Goal: Task Accomplishment & Management: Use online tool/utility

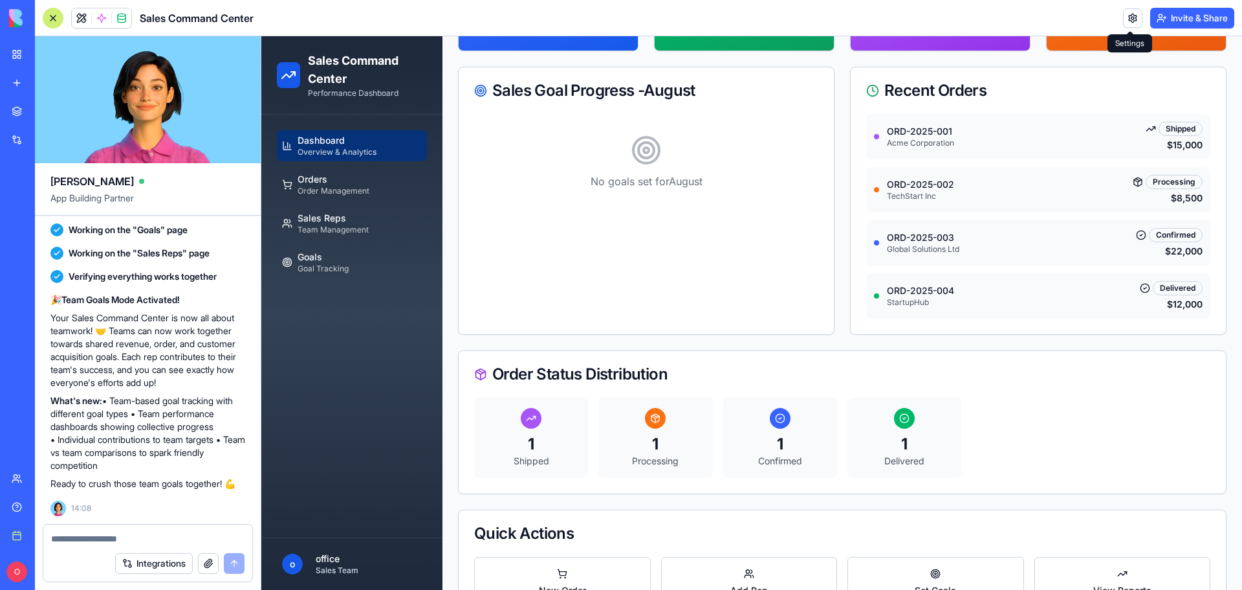
scroll to position [245, 0]
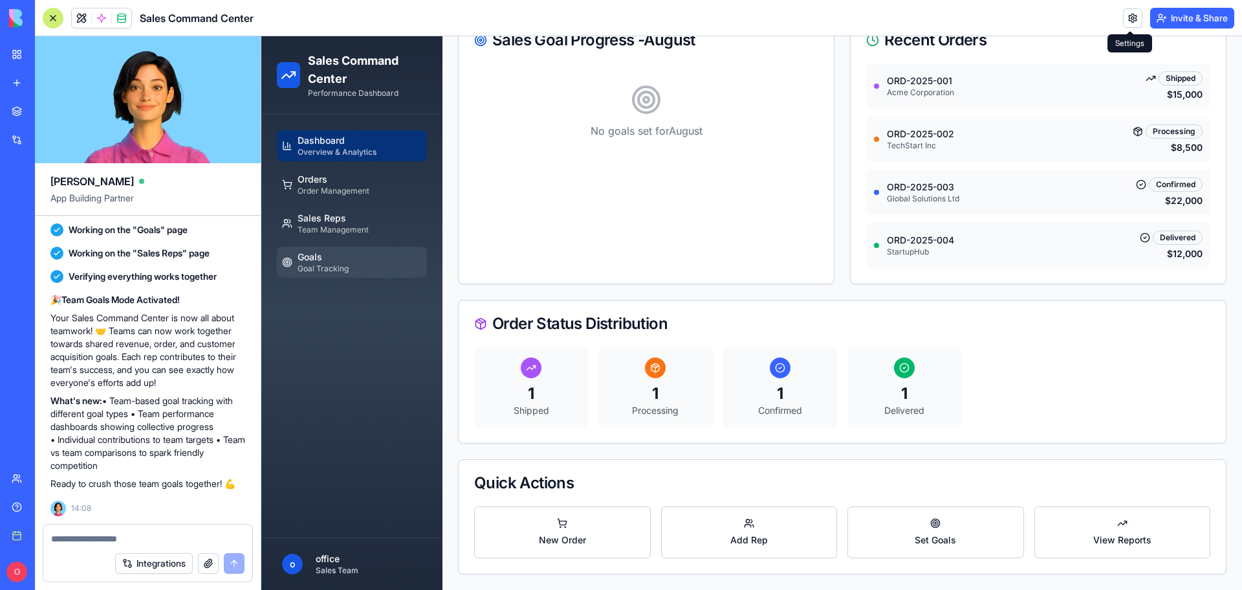
click at [340, 269] on span "Goal Tracking" at bounding box center [323, 268] width 51 height 10
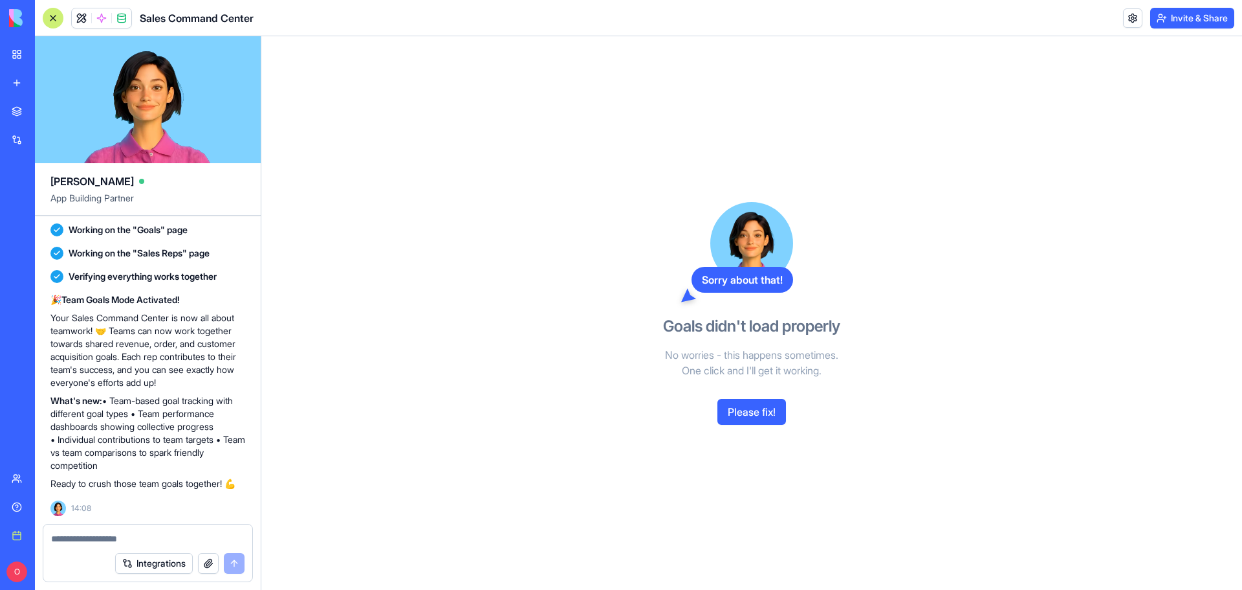
click at [759, 427] on div "Sorry about that! Goals didn't load properly No worries - this happens sometime…" at bounding box center [752, 312] width 298 height 553
click at [761, 411] on button "Please fix!" at bounding box center [752, 412] width 69 height 26
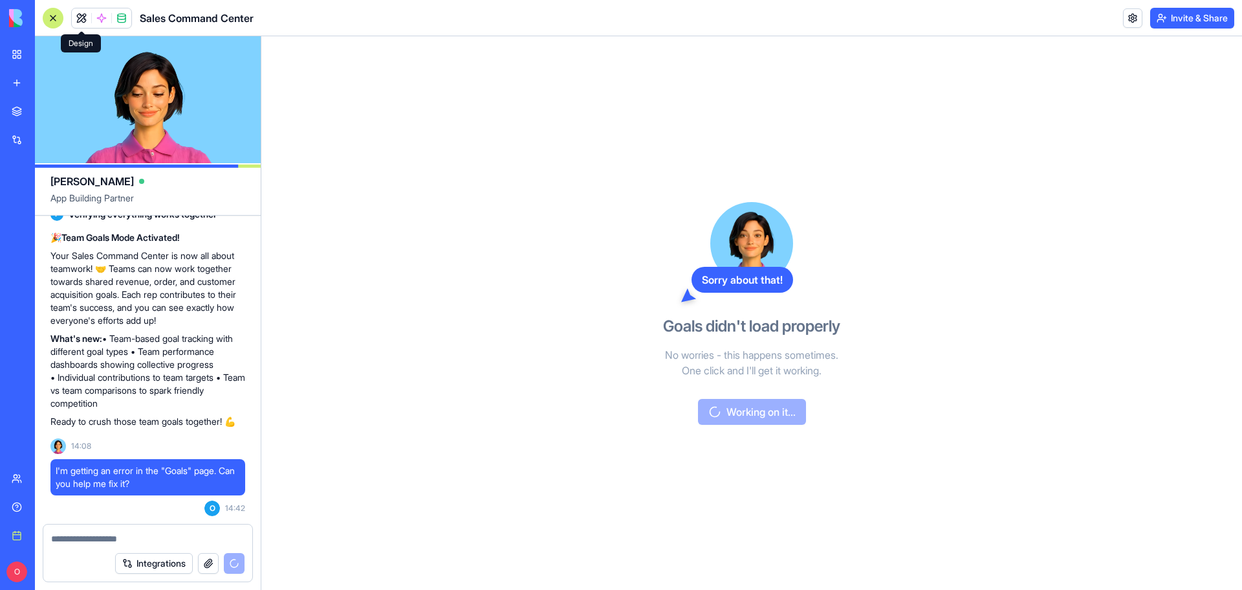
click at [78, 14] on button at bounding box center [81, 17] width 19 height 19
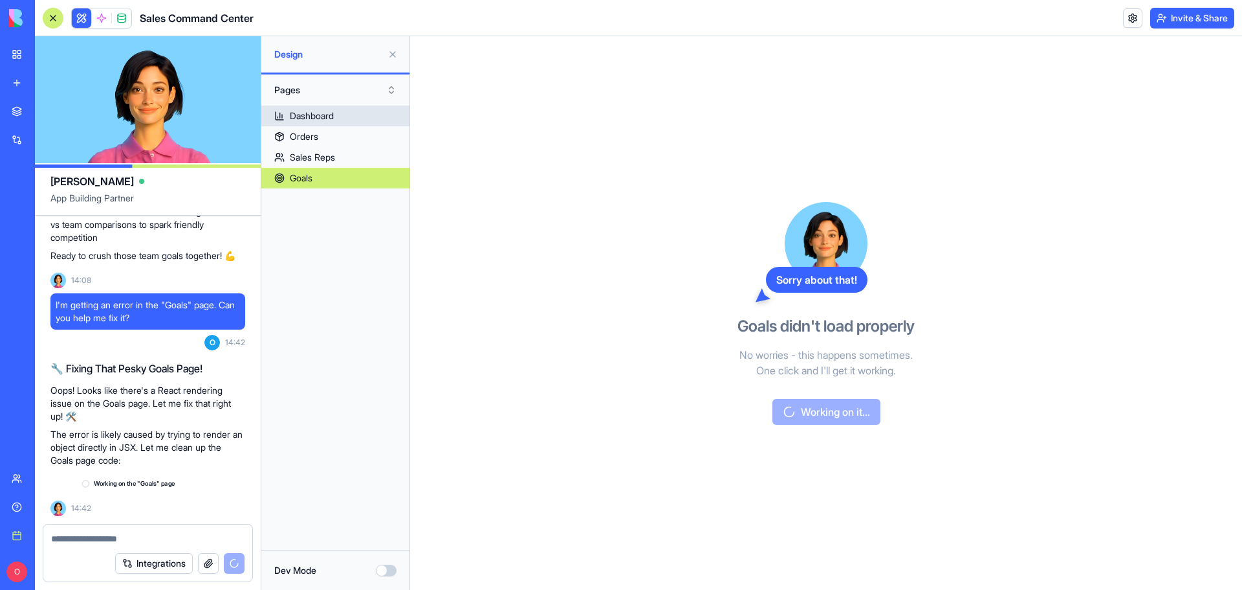
scroll to position [1535, 0]
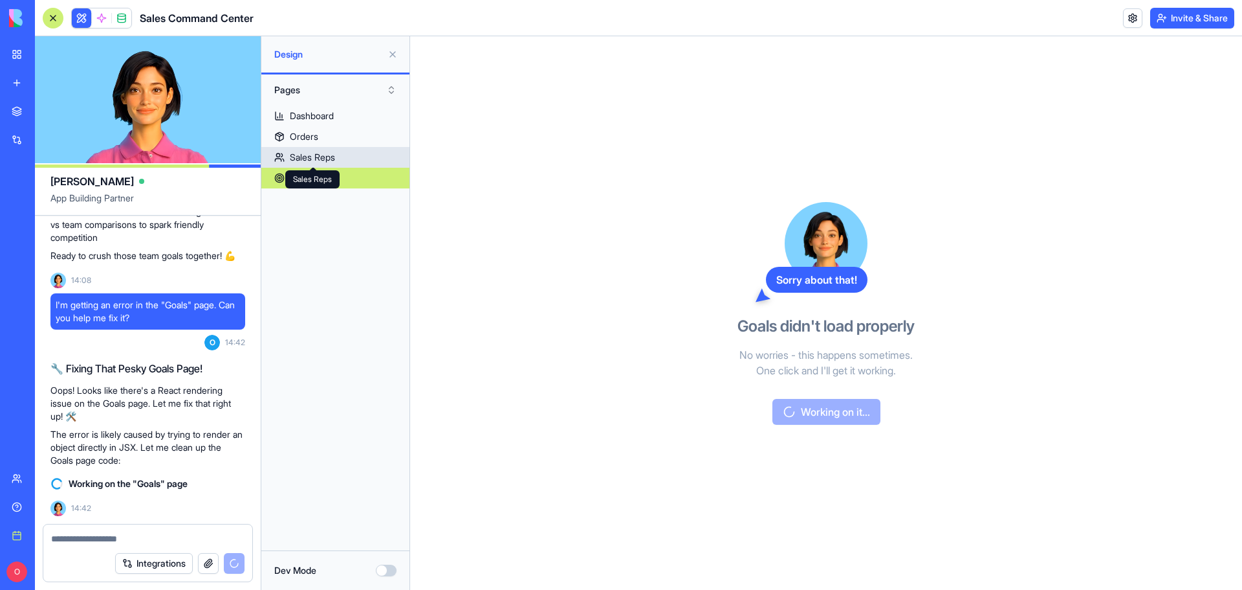
click at [327, 155] on div "Sales Reps" at bounding box center [312, 157] width 45 height 13
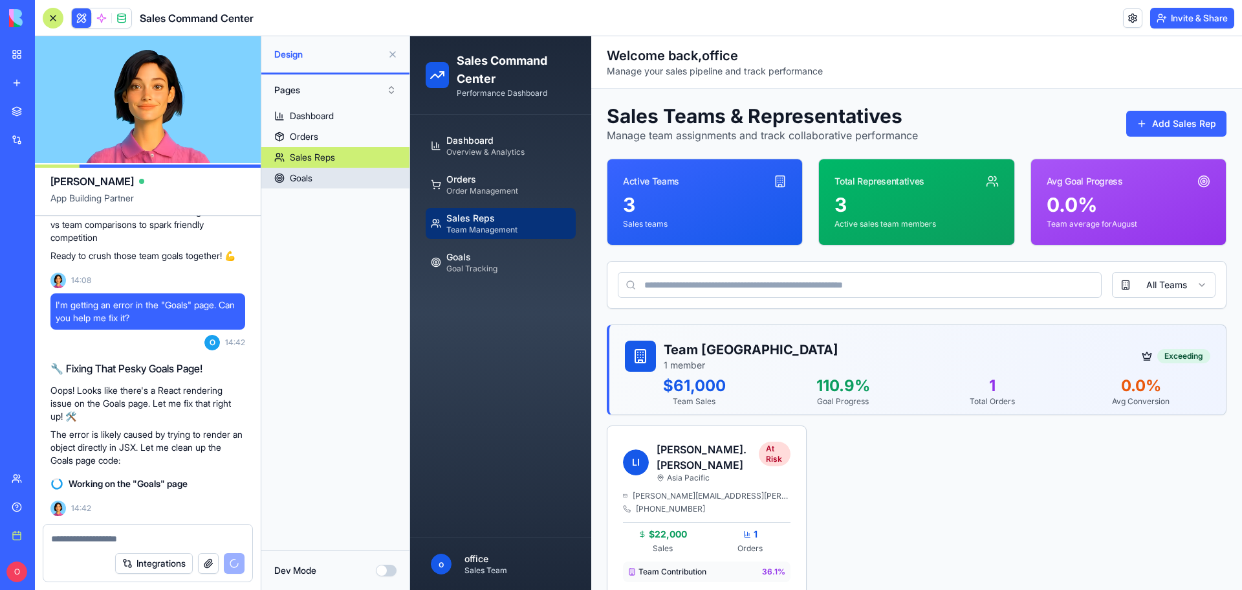
click at [323, 172] on link "Goals" at bounding box center [335, 178] width 148 height 21
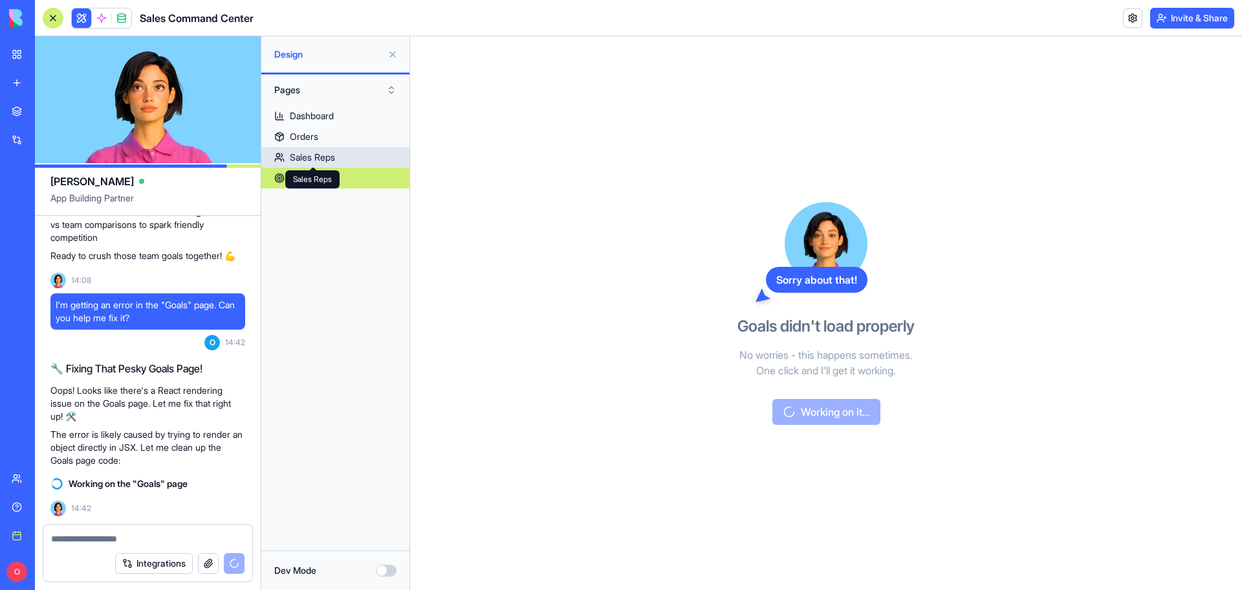
click at [322, 157] on div "Sales Reps" at bounding box center [312, 157] width 45 height 13
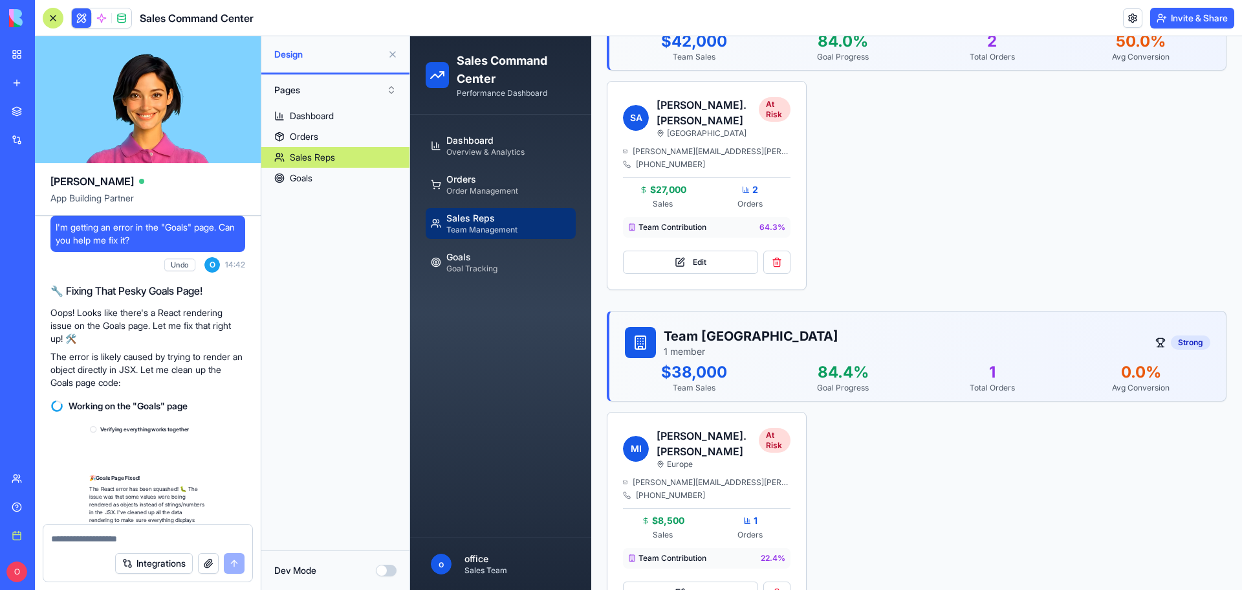
scroll to position [1708, 0]
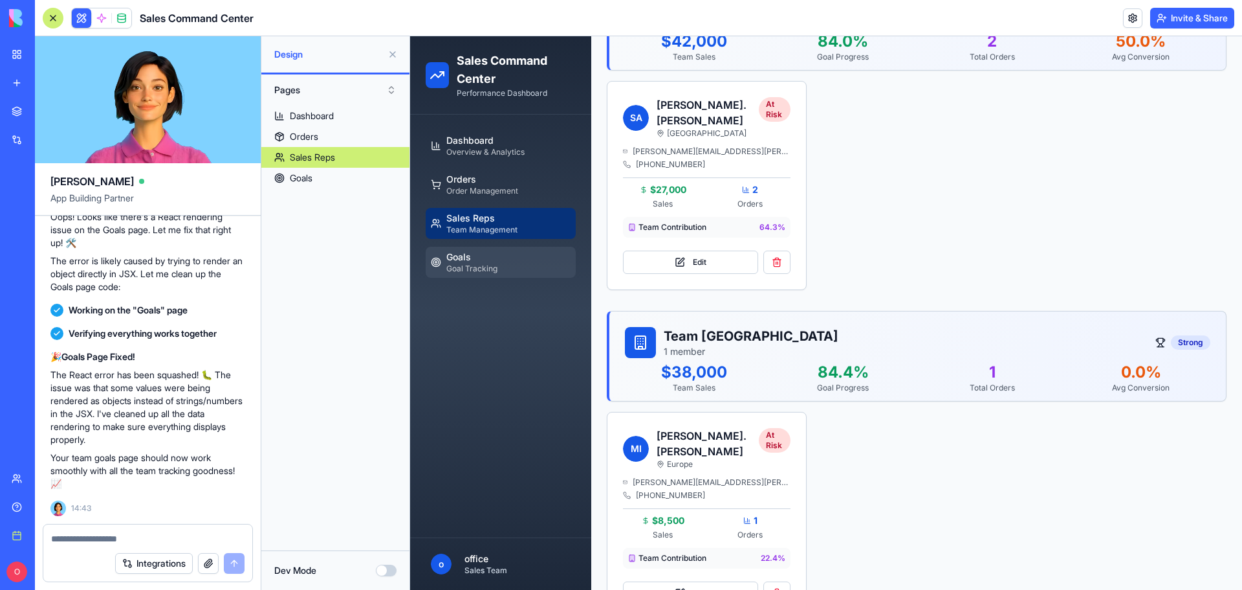
click at [476, 260] on span "Goals" at bounding box center [472, 256] width 51 height 13
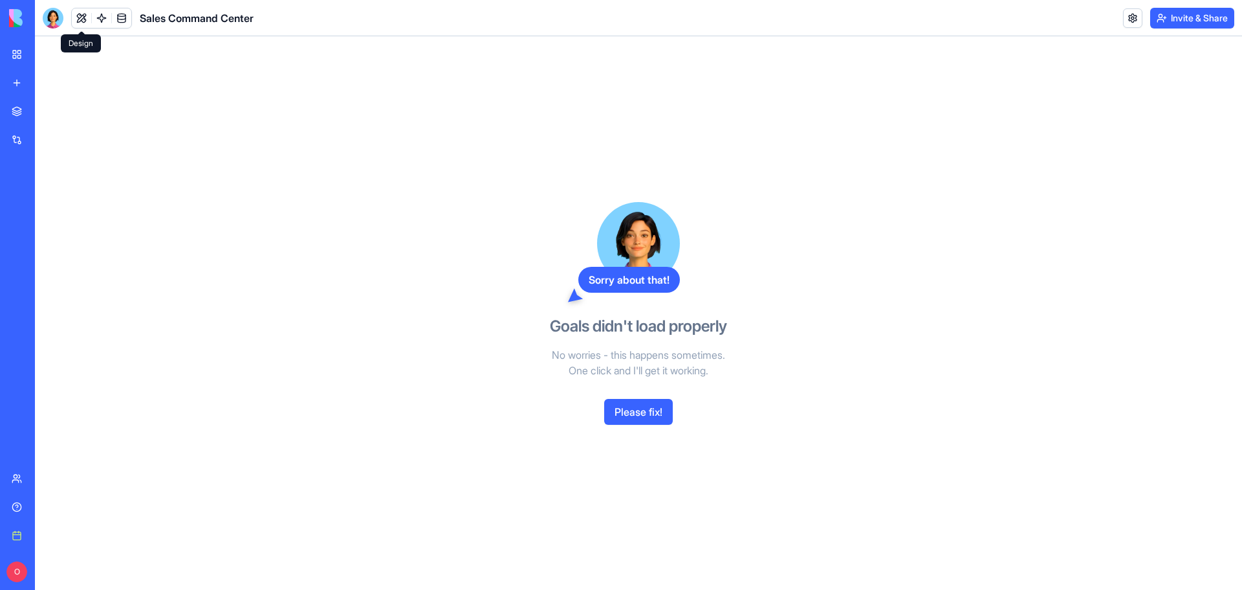
click at [83, 20] on button at bounding box center [81, 17] width 19 height 19
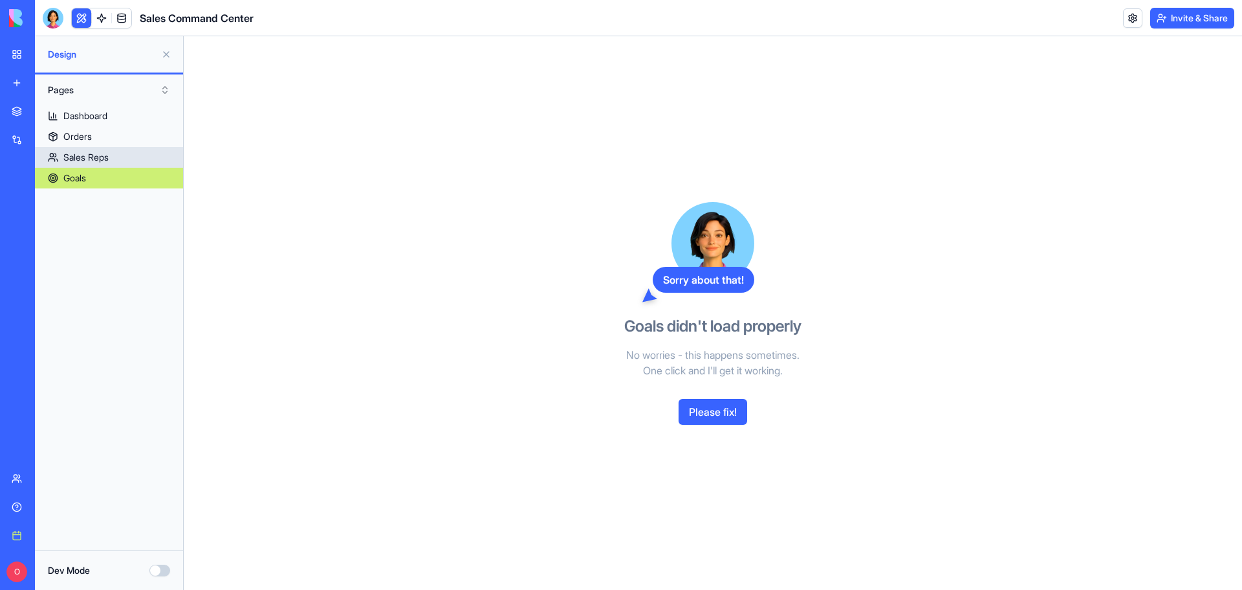
click at [110, 148] on link "Sales Reps" at bounding box center [109, 157] width 148 height 21
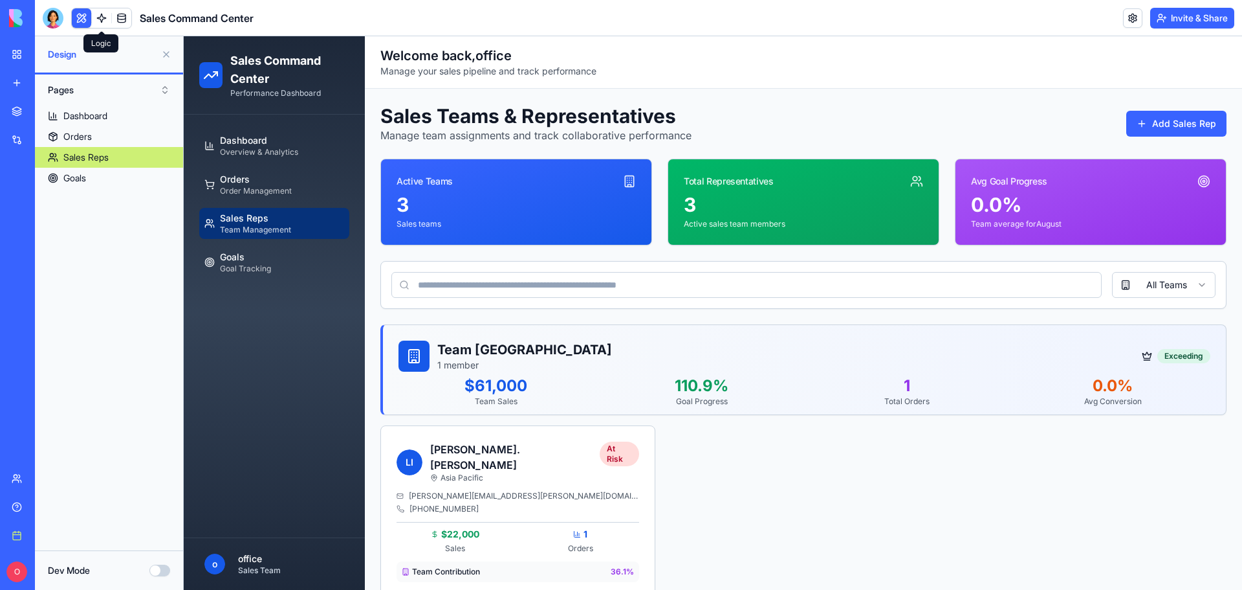
click at [105, 21] on link at bounding box center [101, 17] width 19 height 19
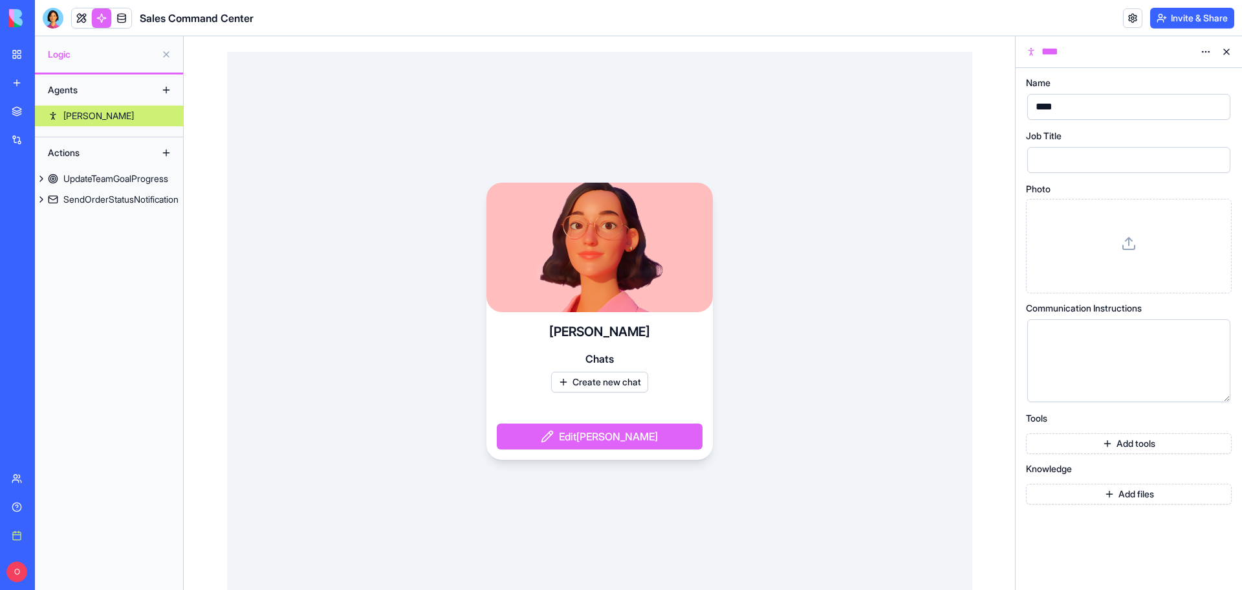
click at [1133, 452] on button "Add tools" at bounding box center [1129, 443] width 206 height 21
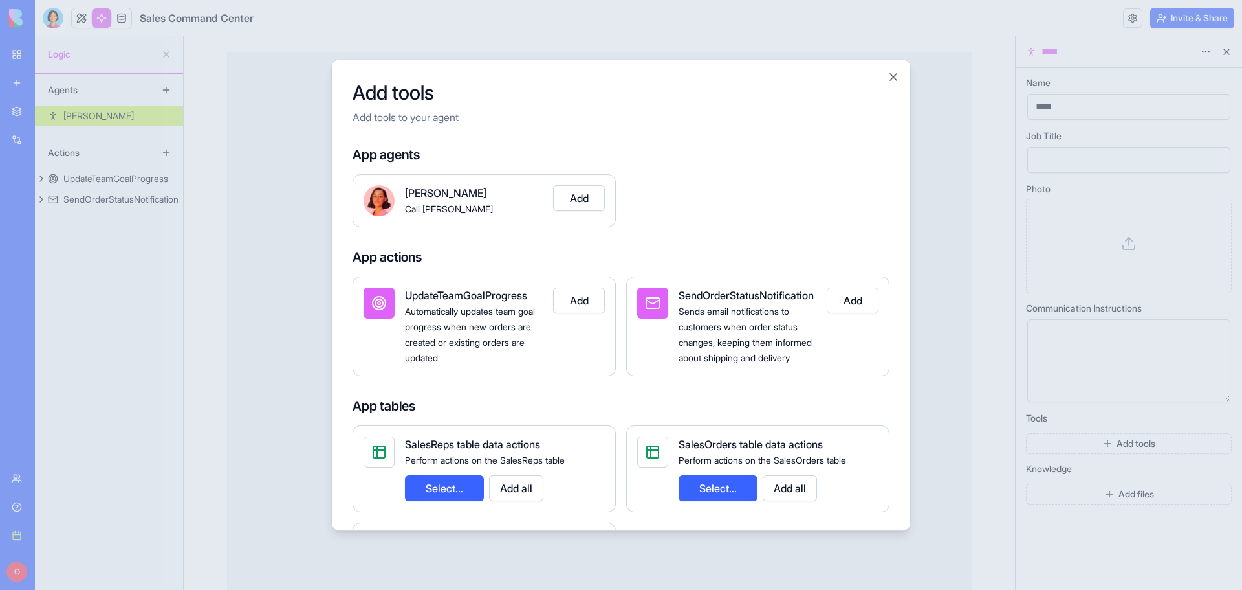
click at [579, 302] on button "Add" at bounding box center [579, 300] width 52 height 26
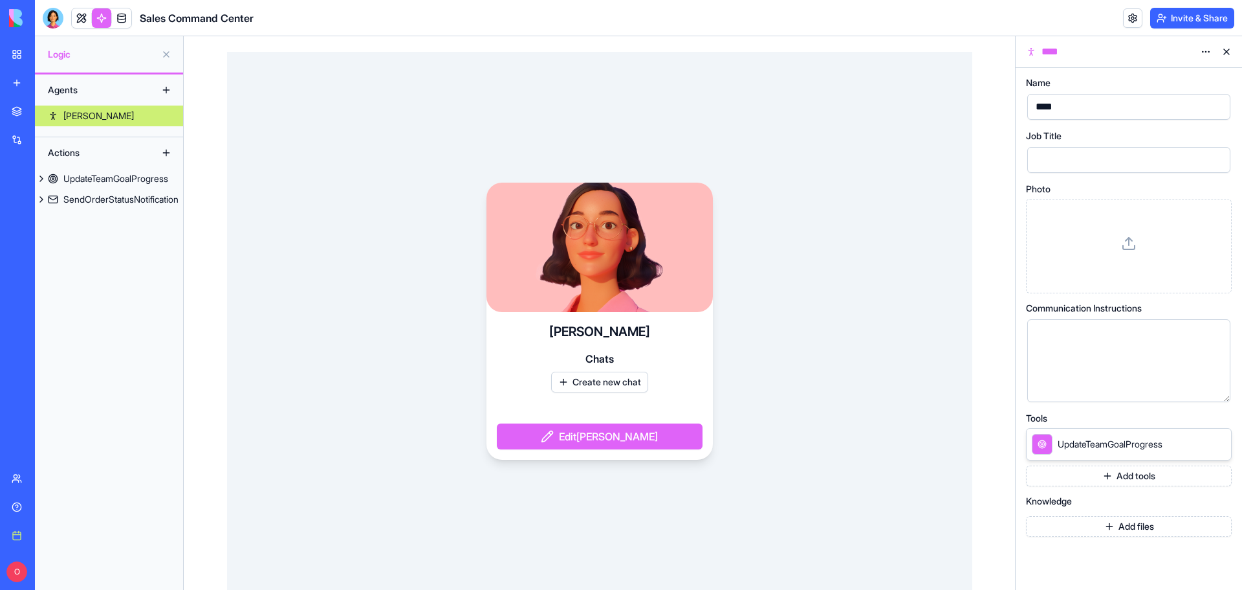
click at [1120, 483] on button "Add tools" at bounding box center [1129, 475] width 206 height 21
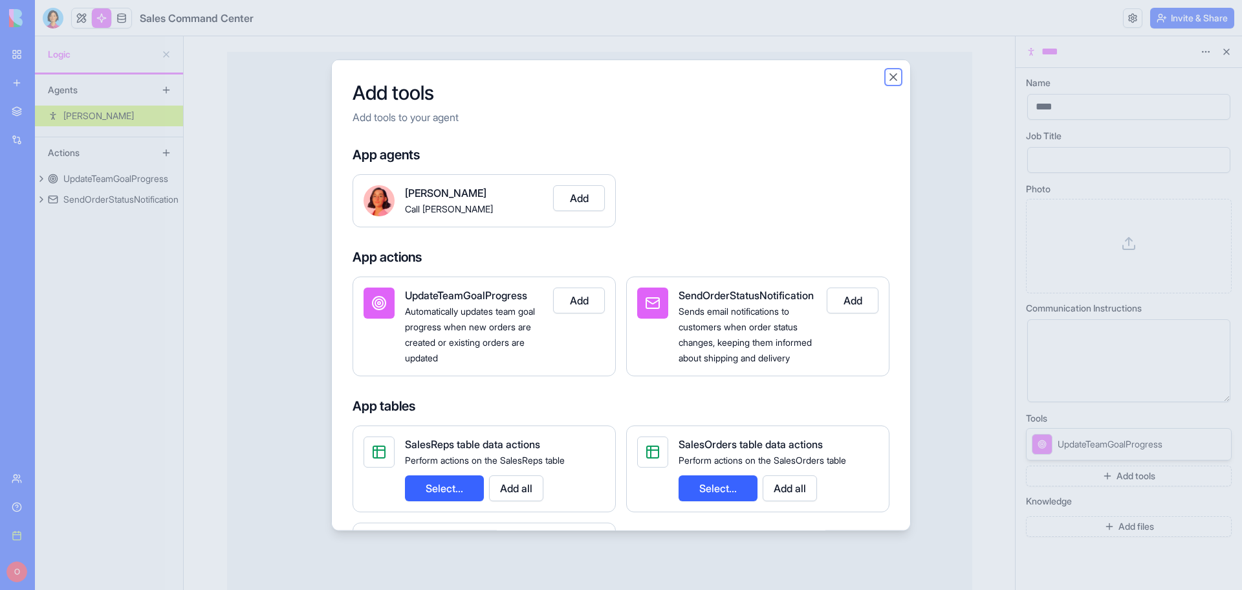
click at [893, 76] on button "Close" at bounding box center [893, 76] width 13 height 13
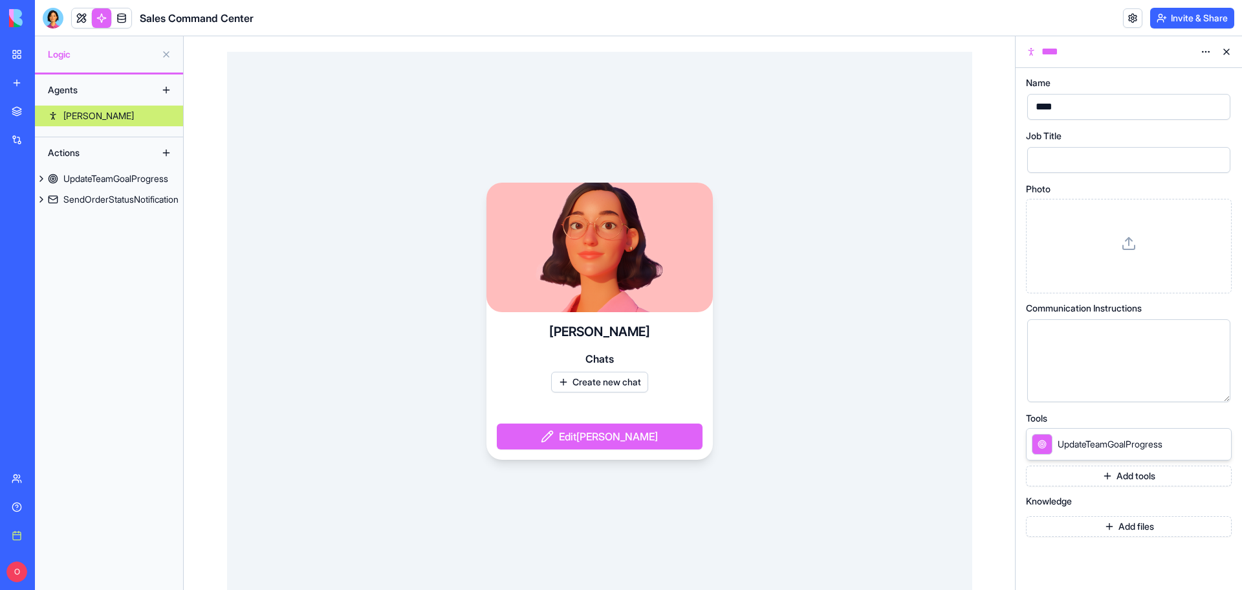
click at [1145, 524] on button "Add files" at bounding box center [1129, 526] width 206 height 21
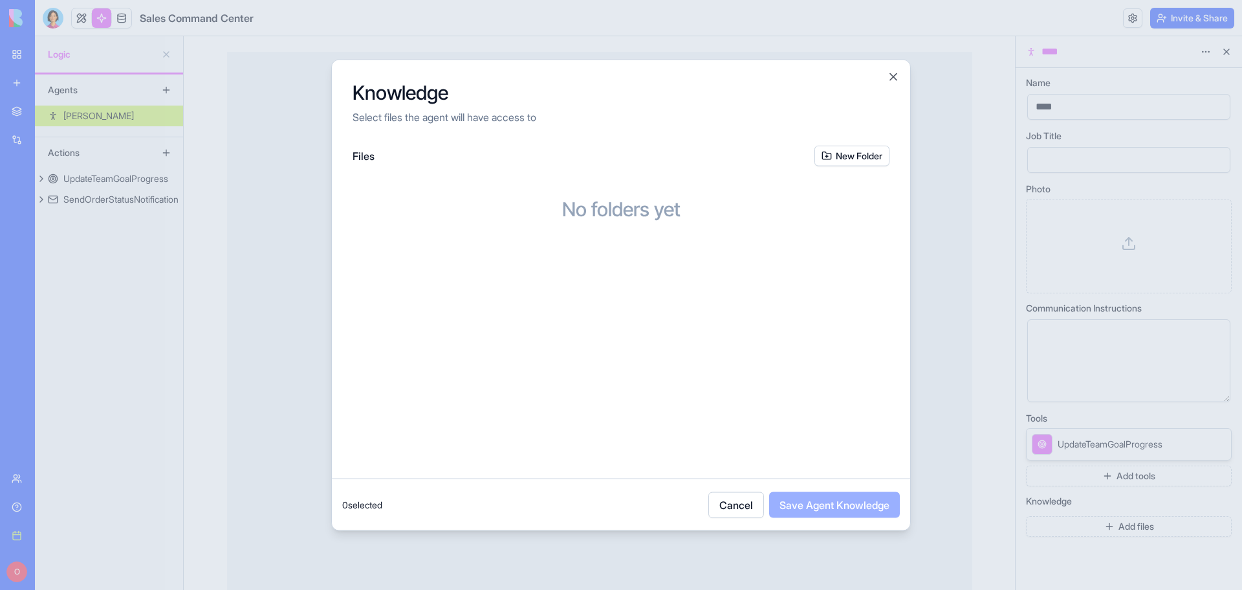
click at [857, 152] on button "New Folder" at bounding box center [852, 155] width 75 height 21
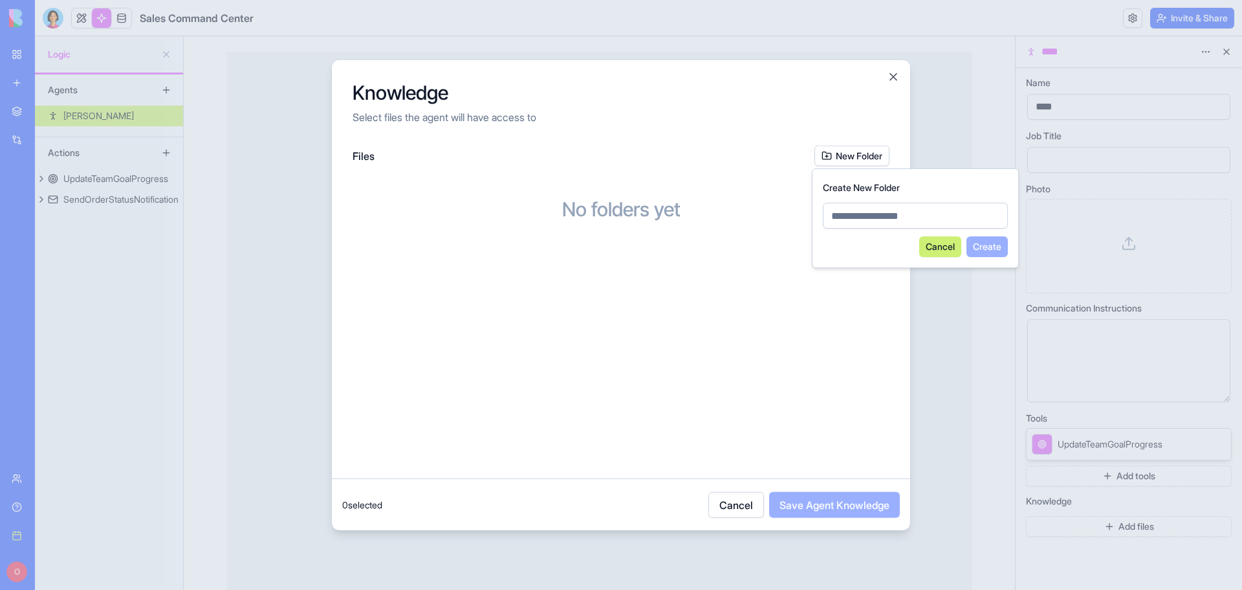
click at [936, 248] on button "Cancel" at bounding box center [941, 246] width 42 height 21
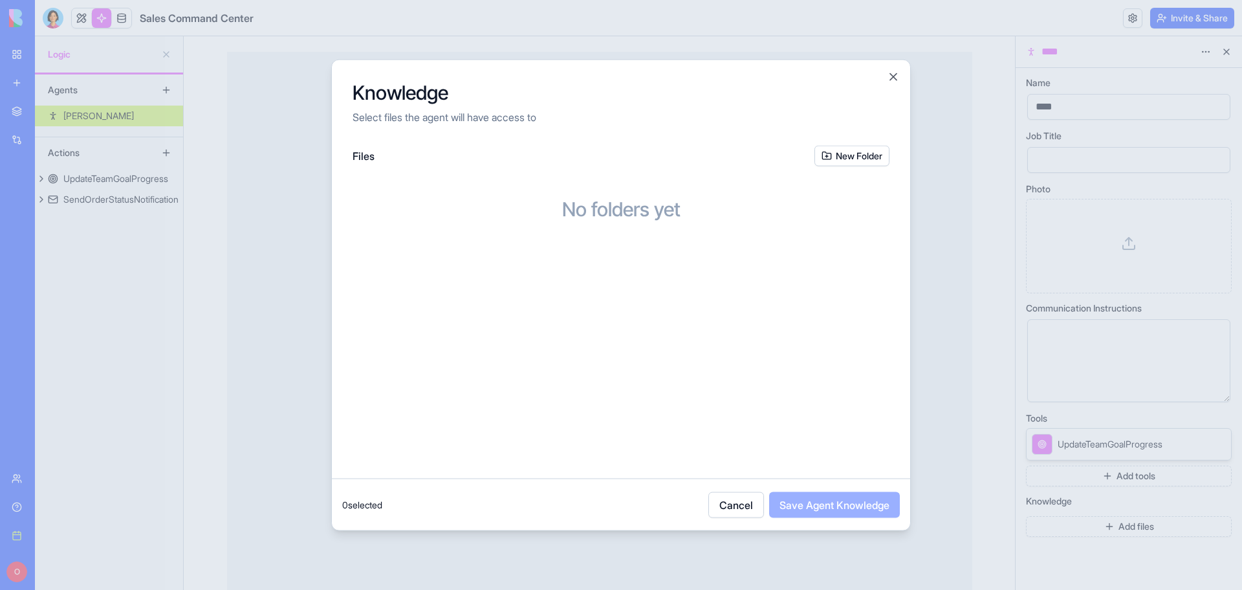
click at [890, 69] on div "Knowledge Select files the agent will have access to" at bounding box center [621, 102] width 579 height 85
click at [900, 74] on button "Close" at bounding box center [893, 76] width 13 height 13
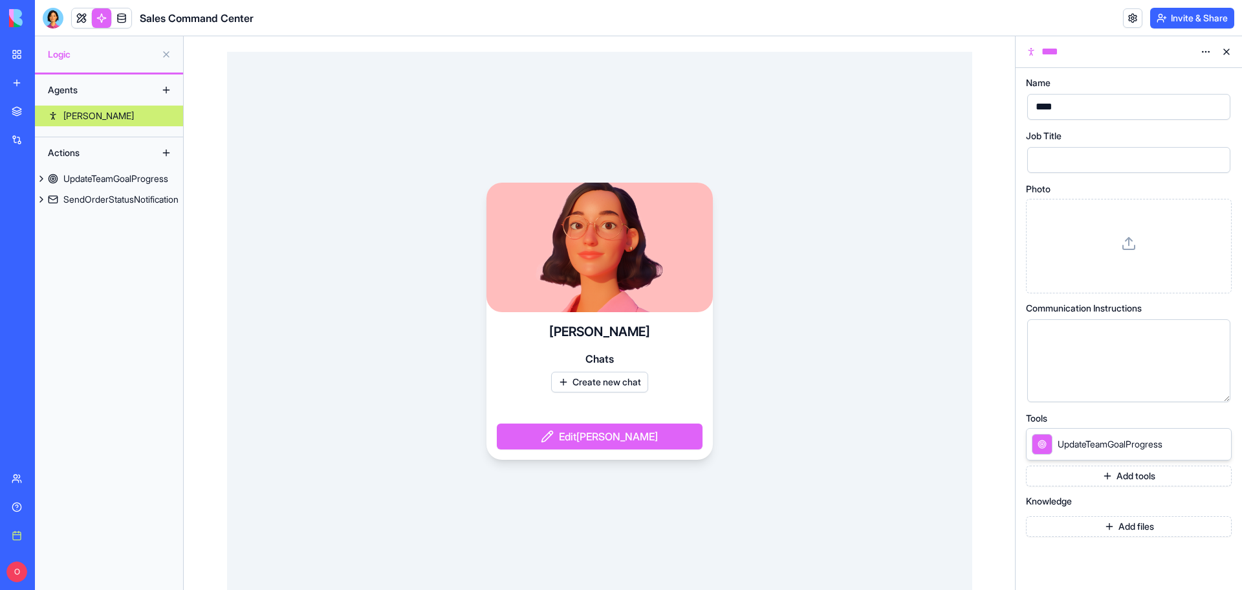
click at [642, 433] on button "Edit [PERSON_NAME]" at bounding box center [600, 436] width 206 height 26
click at [1224, 50] on button at bounding box center [1227, 51] width 21 height 21
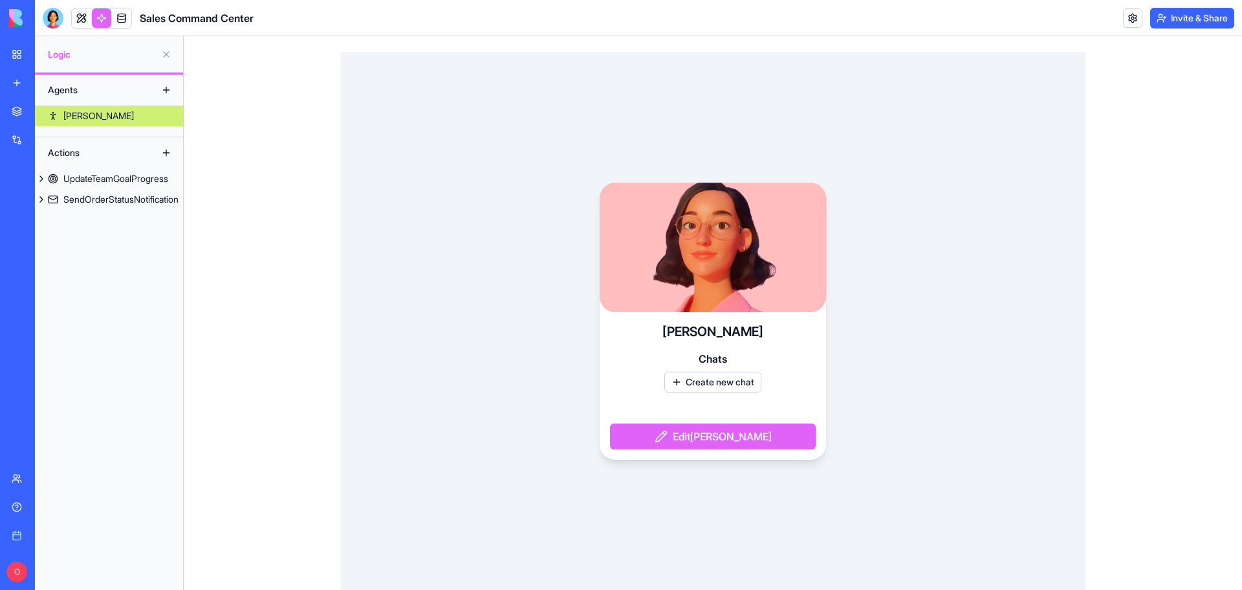
click at [169, 89] on button at bounding box center [166, 90] width 21 height 21
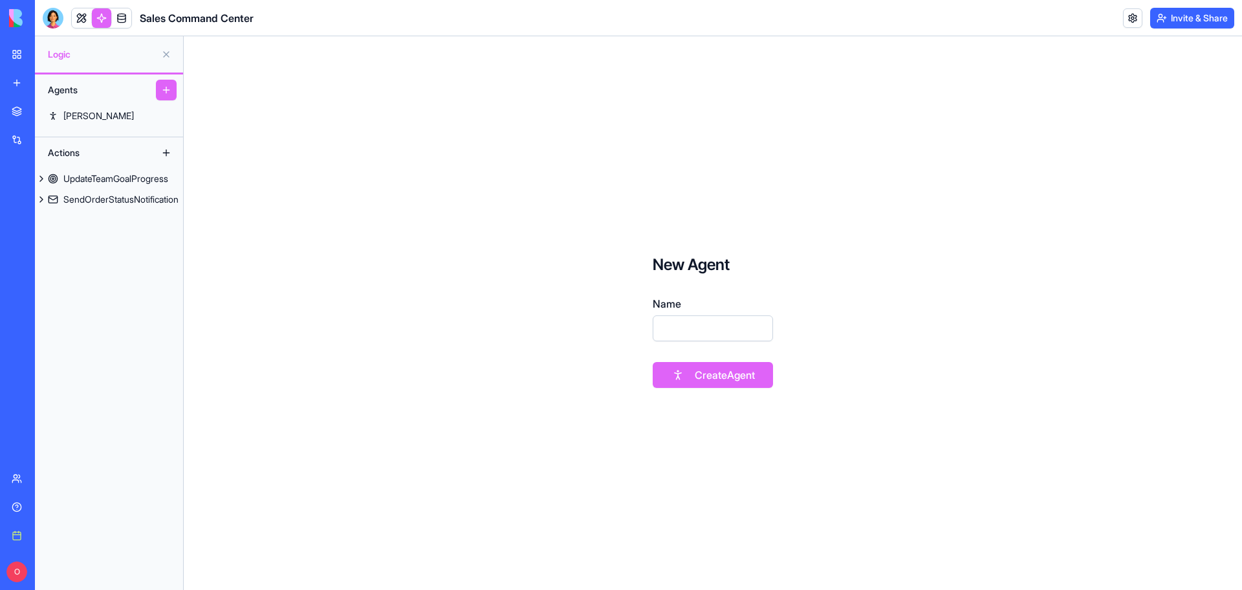
click at [685, 321] on input "Name" at bounding box center [713, 328] width 120 height 26
type input "*"
click at [708, 385] on button "Create Agent" at bounding box center [713, 375] width 120 height 26
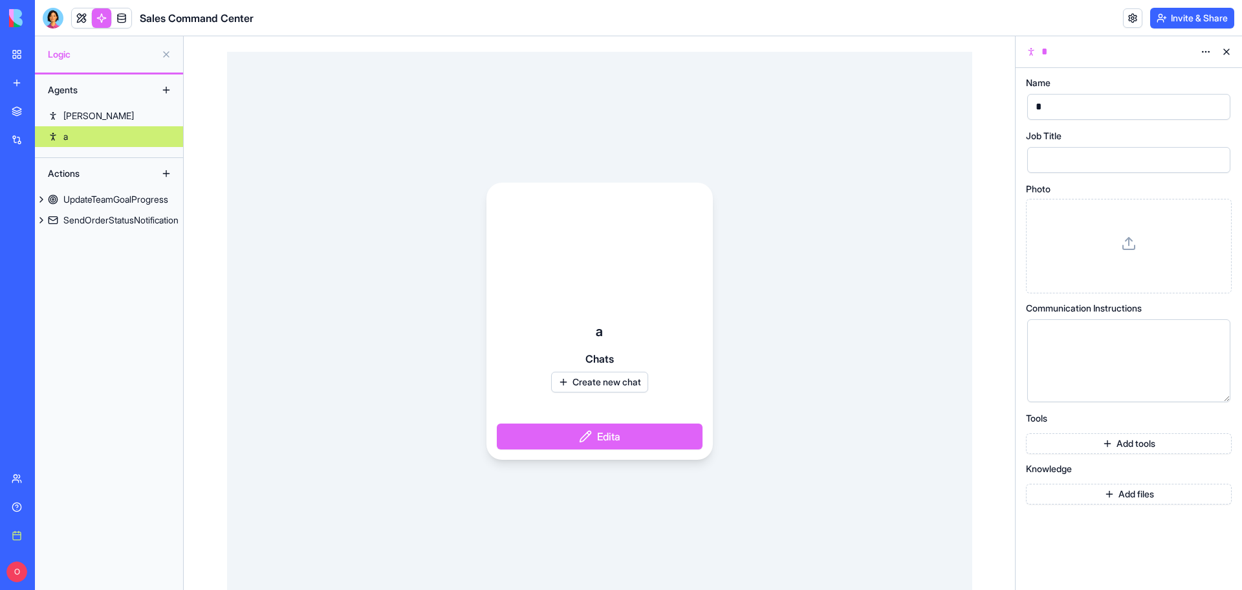
click at [1145, 447] on button "Add tools" at bounding box center [1129, 443] width 206 height 21
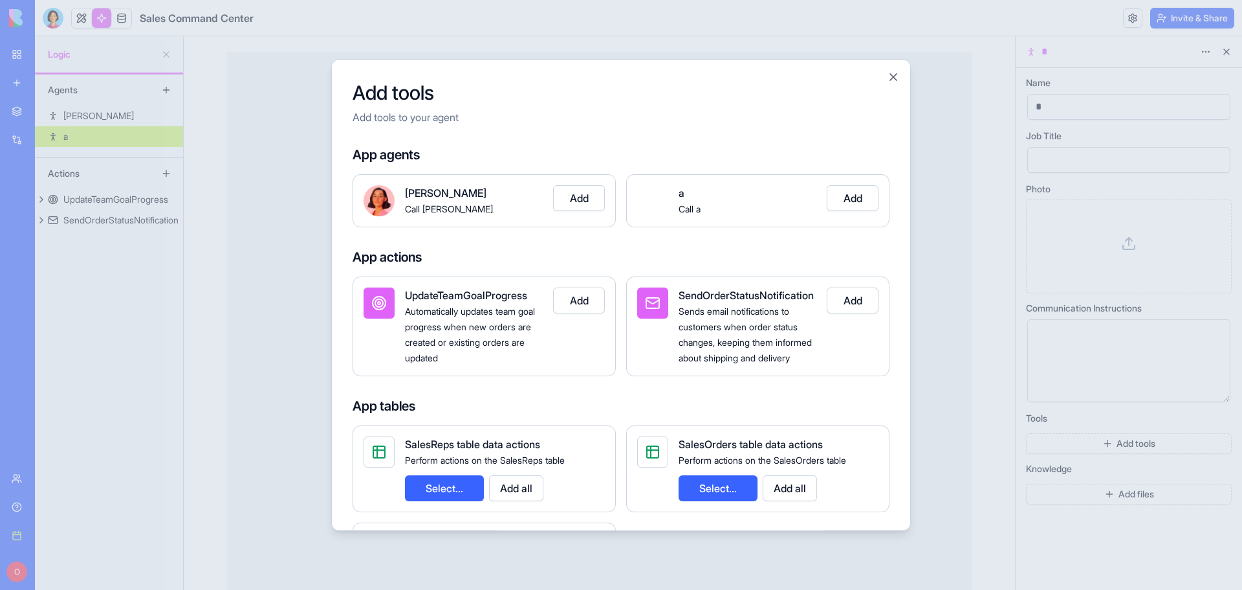
click at [885, 83] on h2 "Add tools" at bounding box center [621, 91] width 537 height 23
click at [892, 71] on button "Close" at bounding box center [893, 76] width 13 height 13
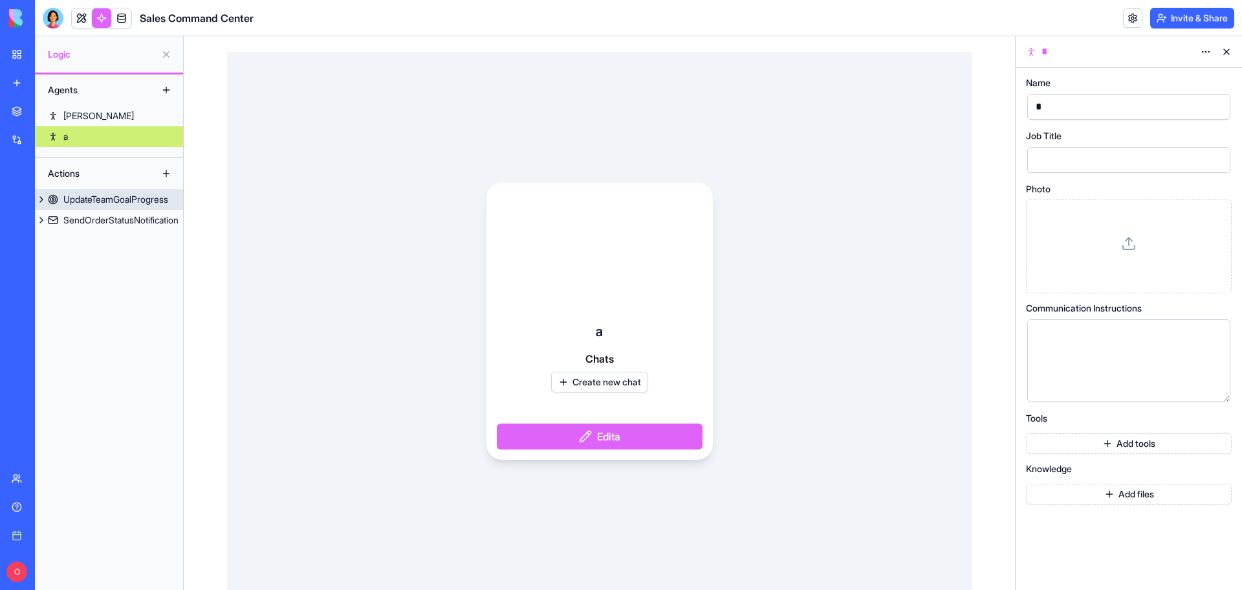
click at [101, 201] on div "UpdateTeamGoalProgress" at bounding box center [115, 199] width 105 height 13
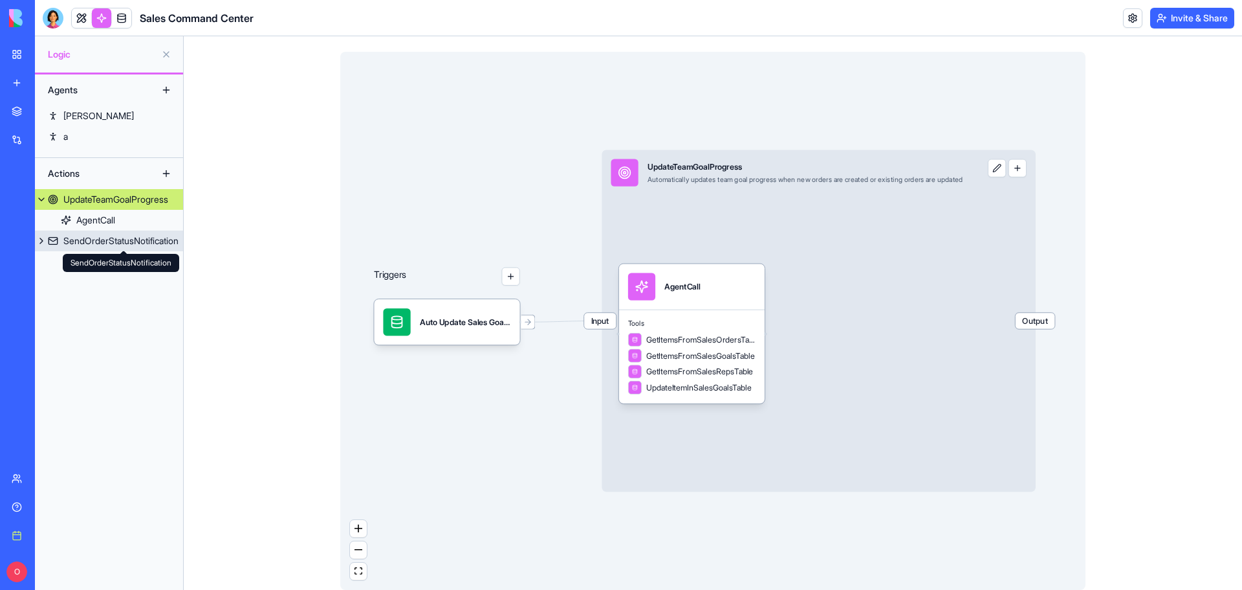
click at [113, 237] on div "SendOrderStatusNotification" at bounding box center [120, 240] width 115 height 13
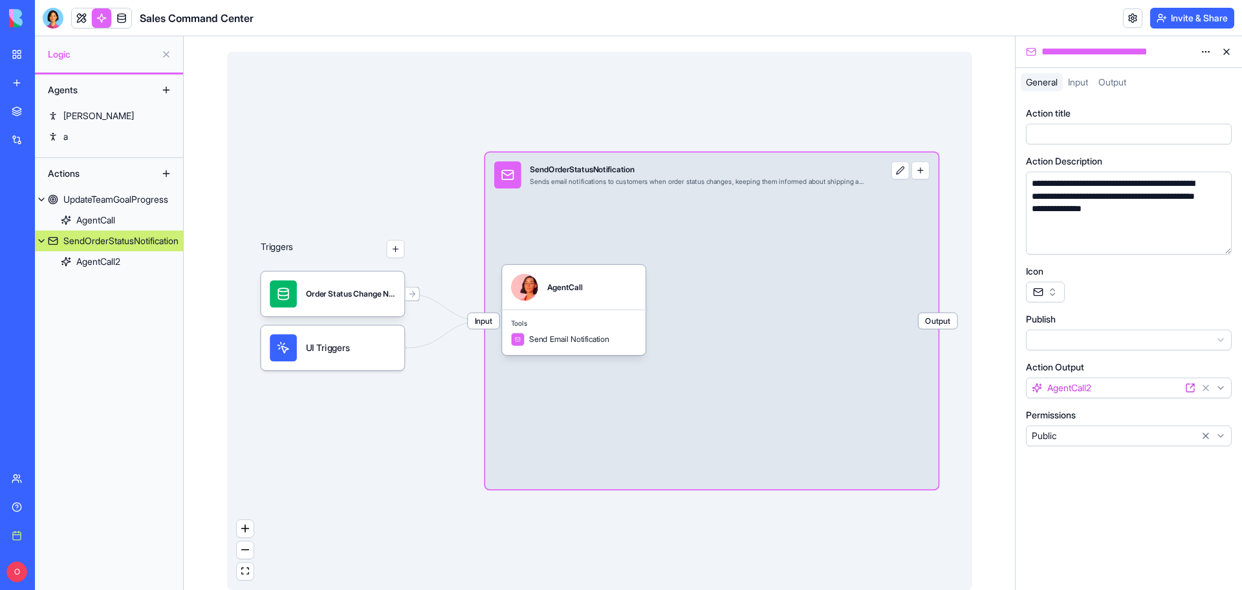
click at [1078, 81] on span "Input" at bounding box center [1078, 81] width 20 height 11
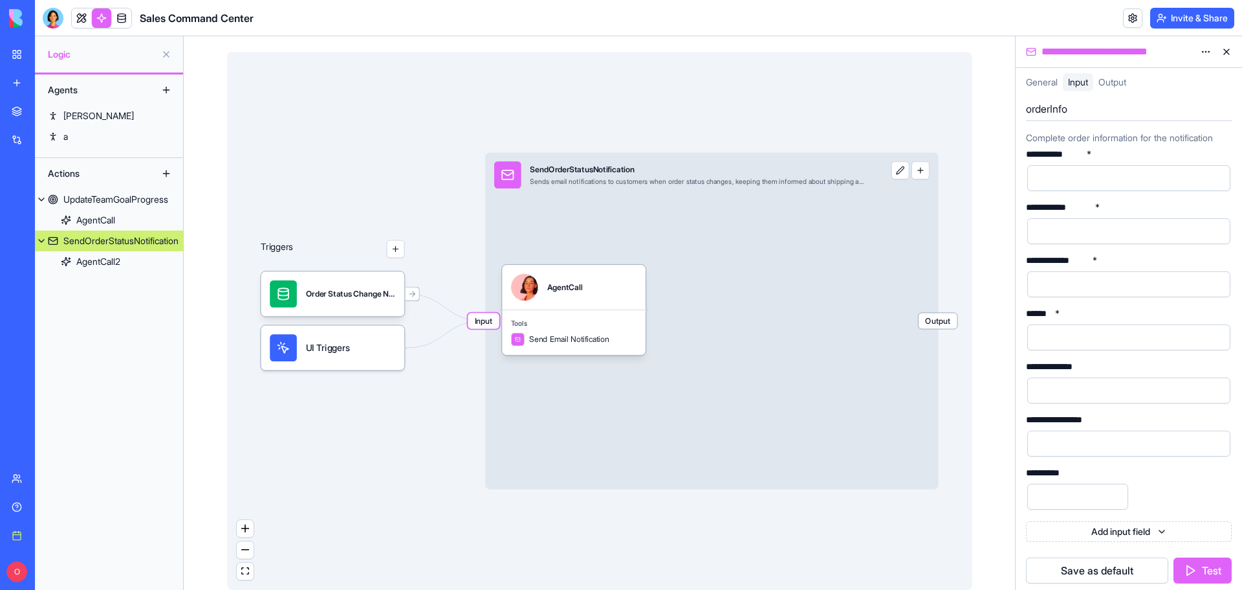
scroll to position [12, 0]
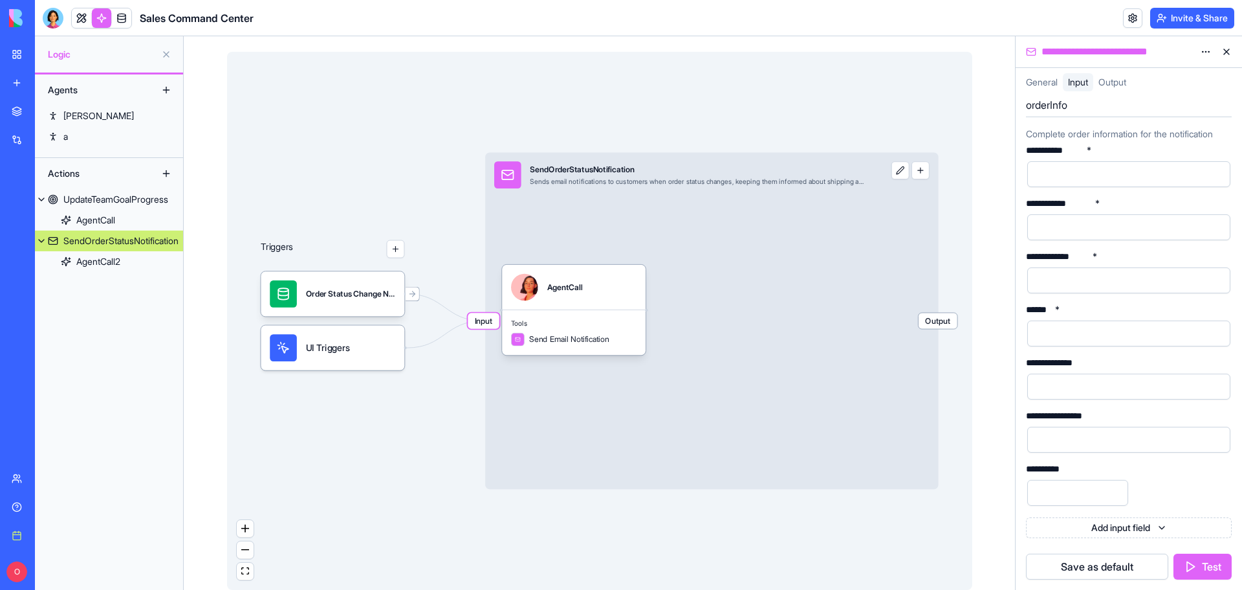
click at [1125, 83] on span "Output" at bounding box center [1113, 81] width 28 height 11
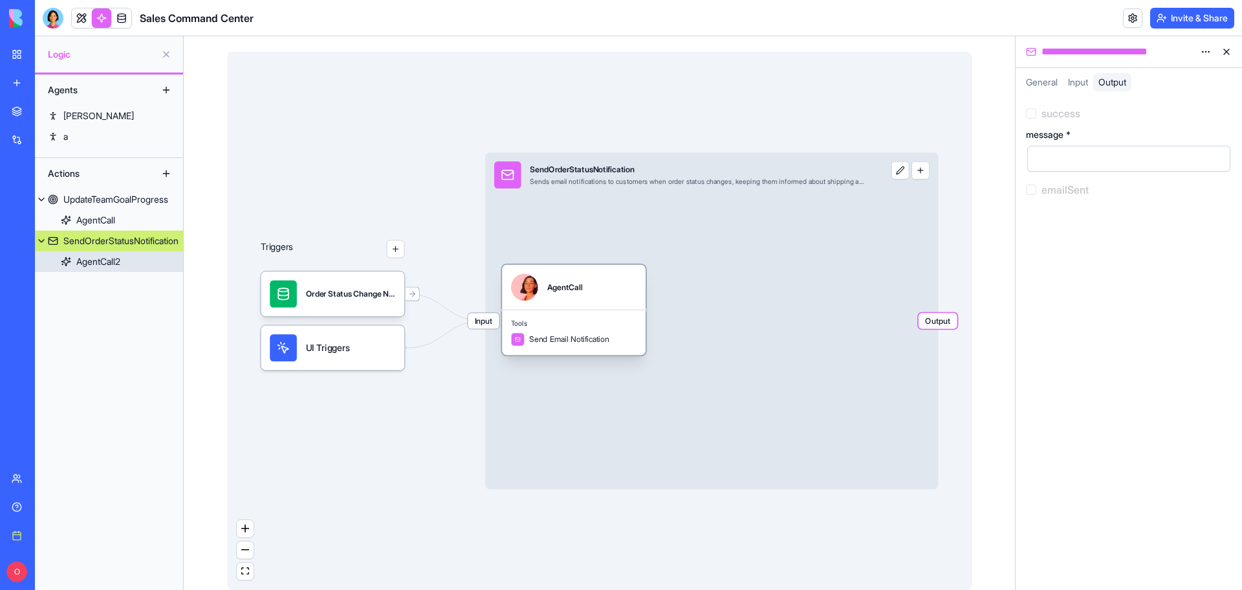
click at [597, 335] on span "Send Email Notification" at bounding box center [569, 338] width 80 height 11
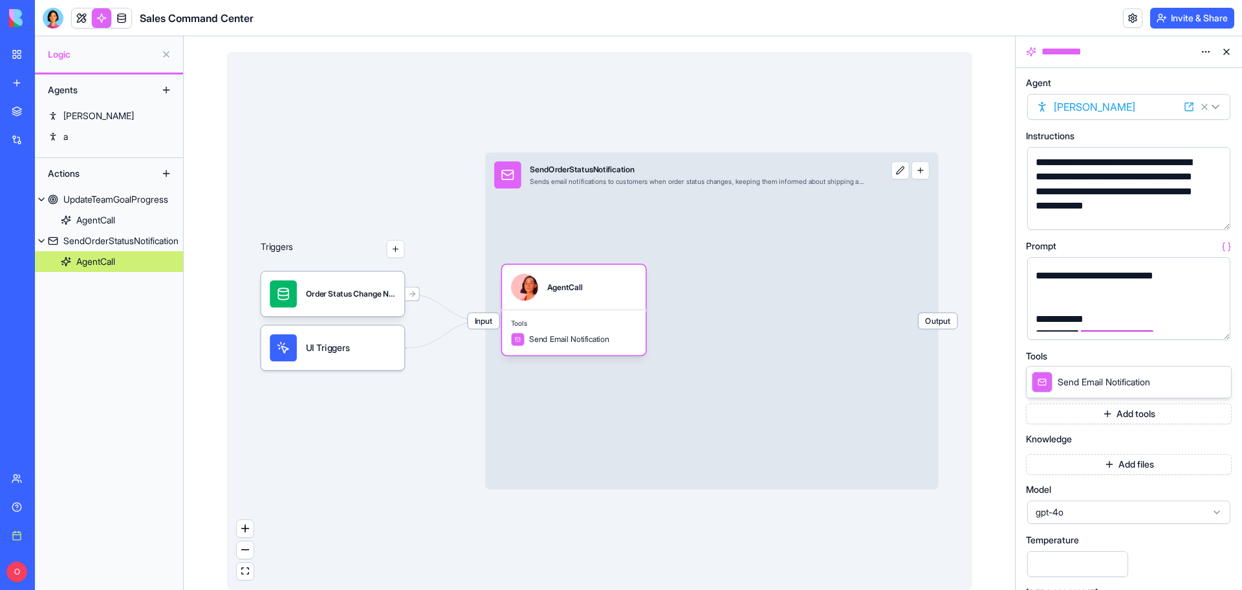
scroll to position [398, 0]
click at [320, 351] on span "UI Triggers" at bounding box center [327, 348] width 44 height 14
click at [326, 351] on span "UI Triggers" at bounding box center [327, 348] width 44 height 14
click at [297, 356] on div "UI Triggers" at bounding box center [333, 347] width 126 height 27
click at [298, 302] on div "Order Status Change NotificationTrigger" at bounding box center [333, 293] width 126 height 27
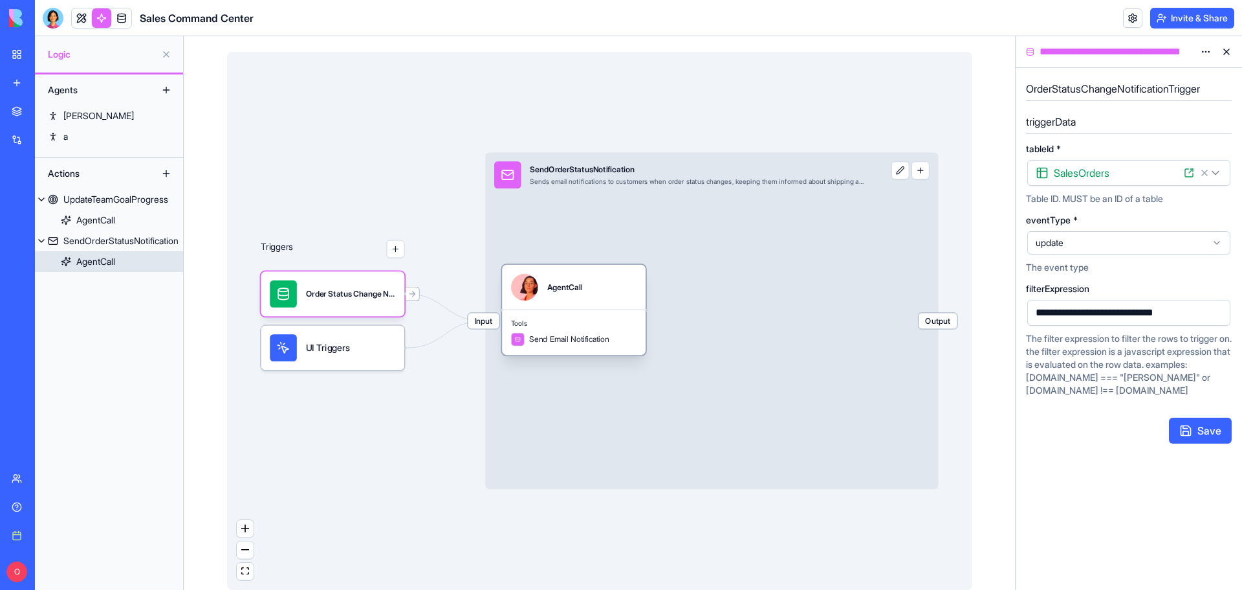
click at [542, 297] on div "AgentCall" at bounding box center [574, 287] width 126 height 27
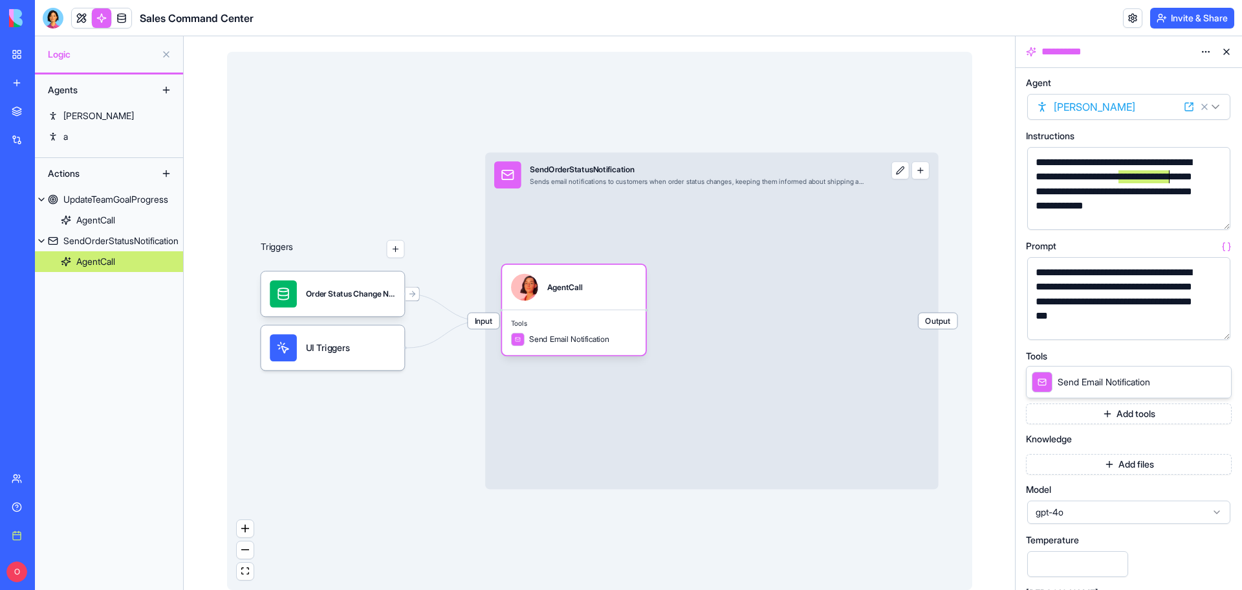
drag, startPoint x: 1119, startPoint y: 175, endPoint x: 1171, endPoint y: 175, distance: 51.8
click at [1171, 175] on div "**********" at bounding box center [1118, 191] width 172 height 72
click at [1226, 247] on icon at bounding box center [1227, 246] width 10 height 10
click at [1229, 245] on icon at bounding box center [1227, 246] width 10 height 10
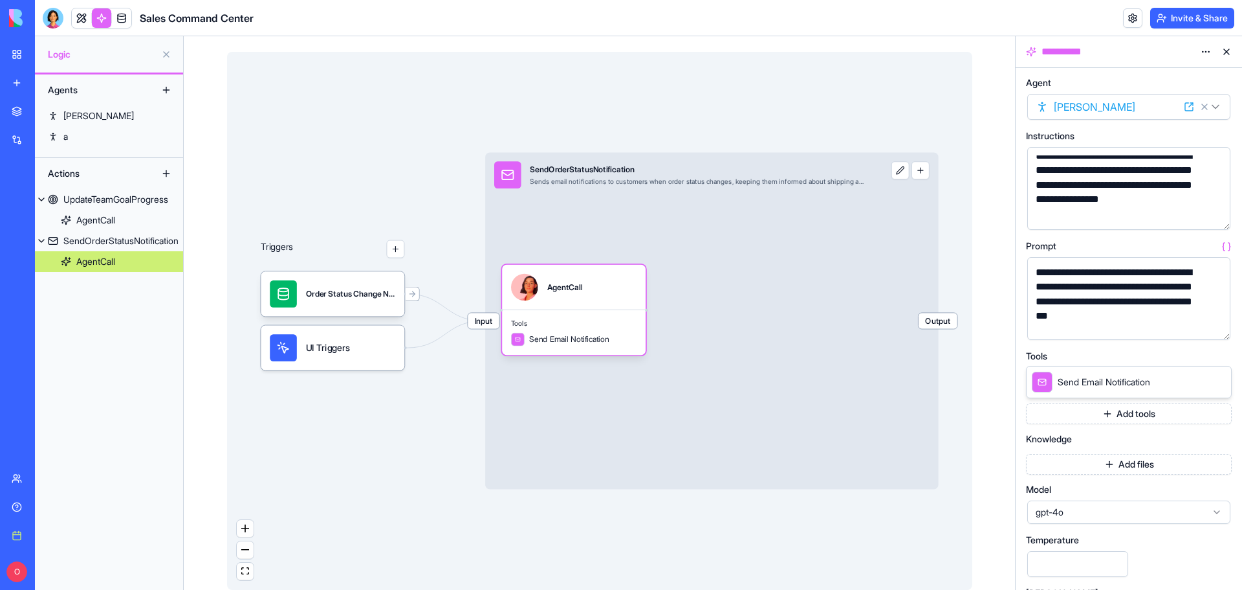
scroll to position [65, 0]
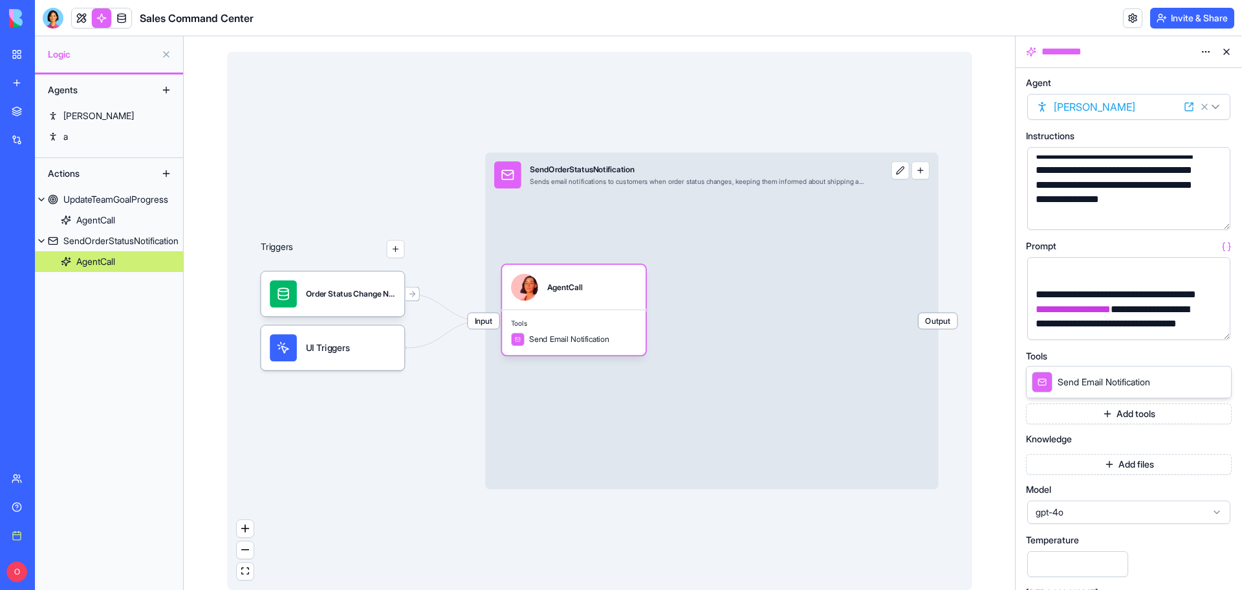
click at [1220, 328] on button "button" at bounding box center [1218, 326] width 21 height 21
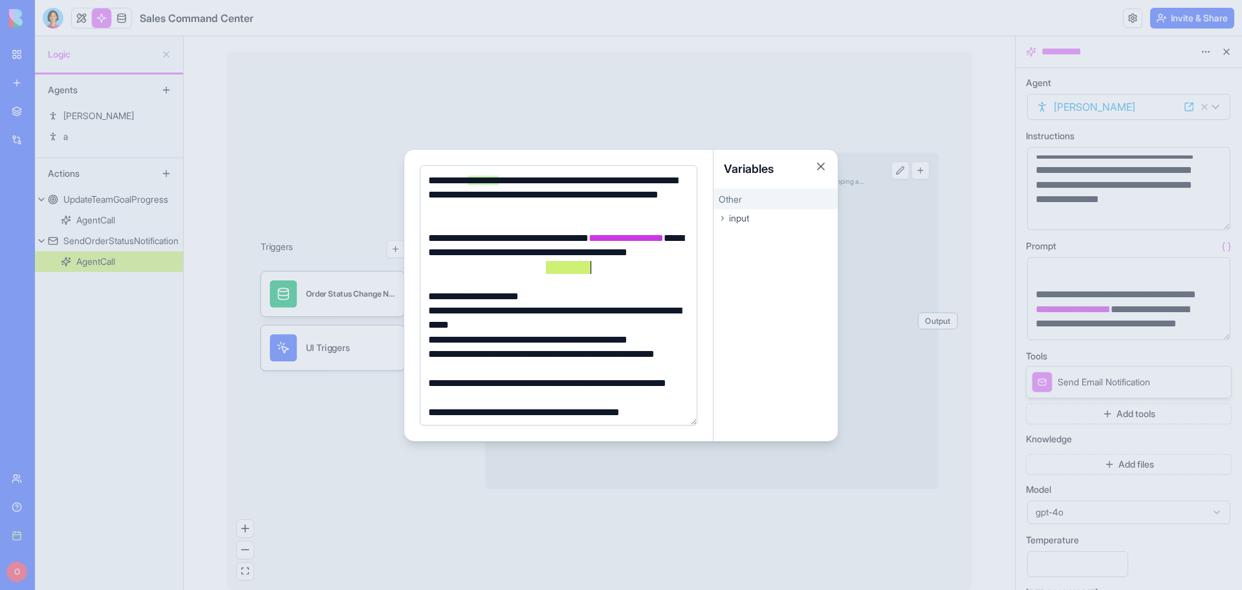
drag, startPoint x: 546, startPoint y: 269, endPoint x: 590, endPoint y: 268, distance: 44.0
click at [590, 268] on div "**********" at bounding box center [557, 252] width 265 height 43
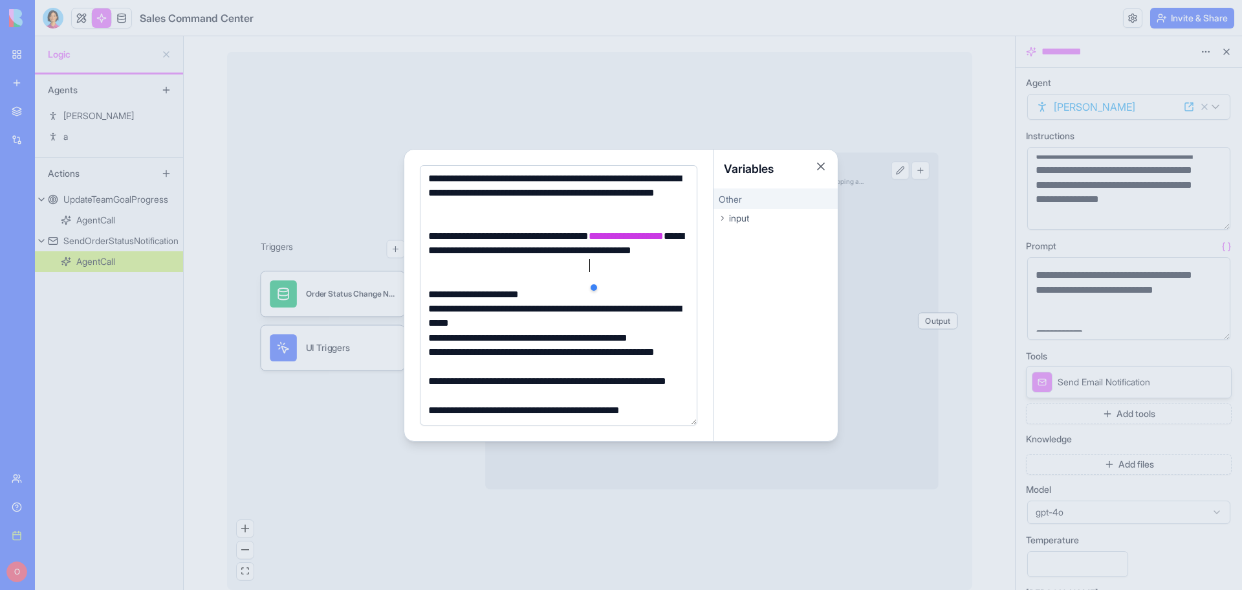
scroll to position [0, 0]
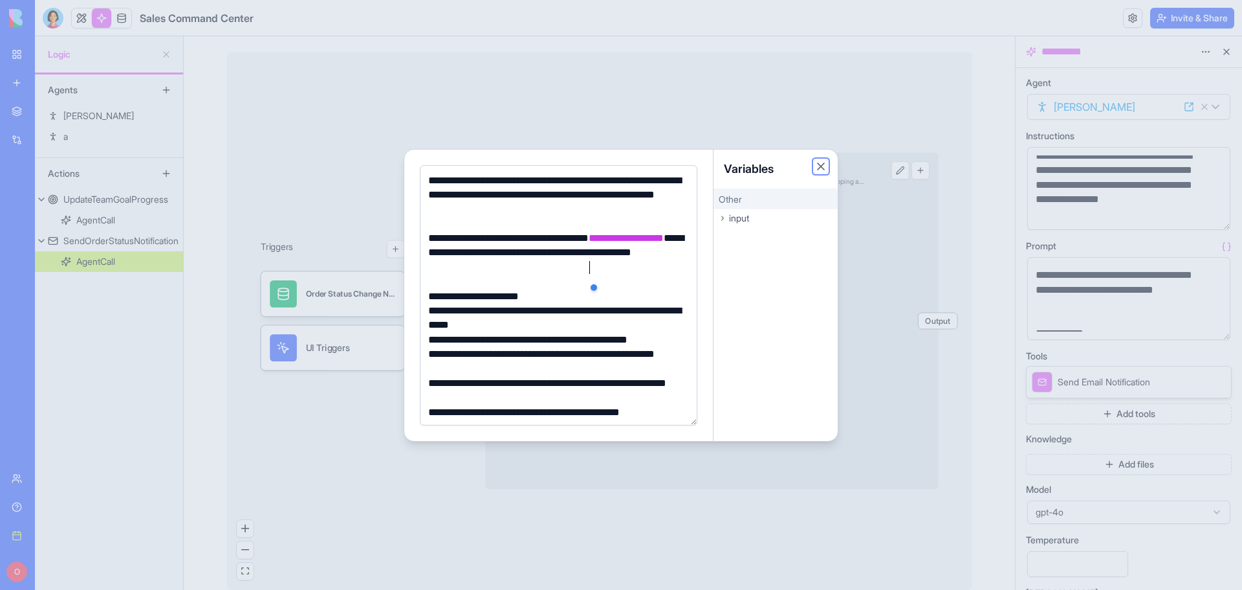
click at [821, 168] on button "Close" at bounding box center [821, 166] width 13 height 13
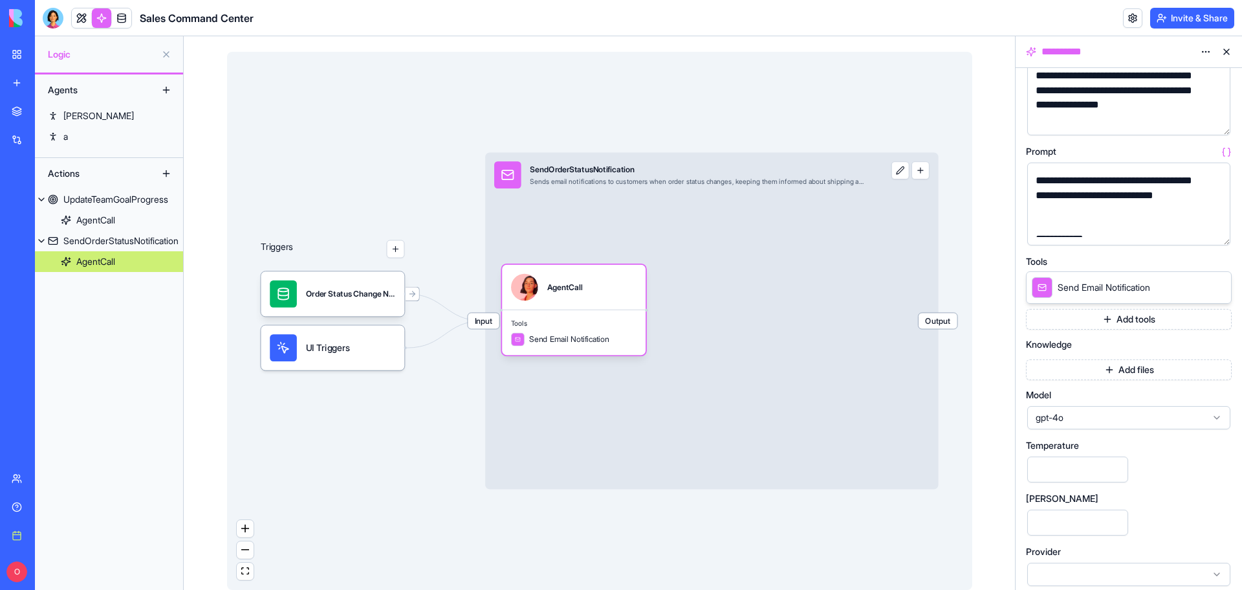
scroll to position [102, 0]
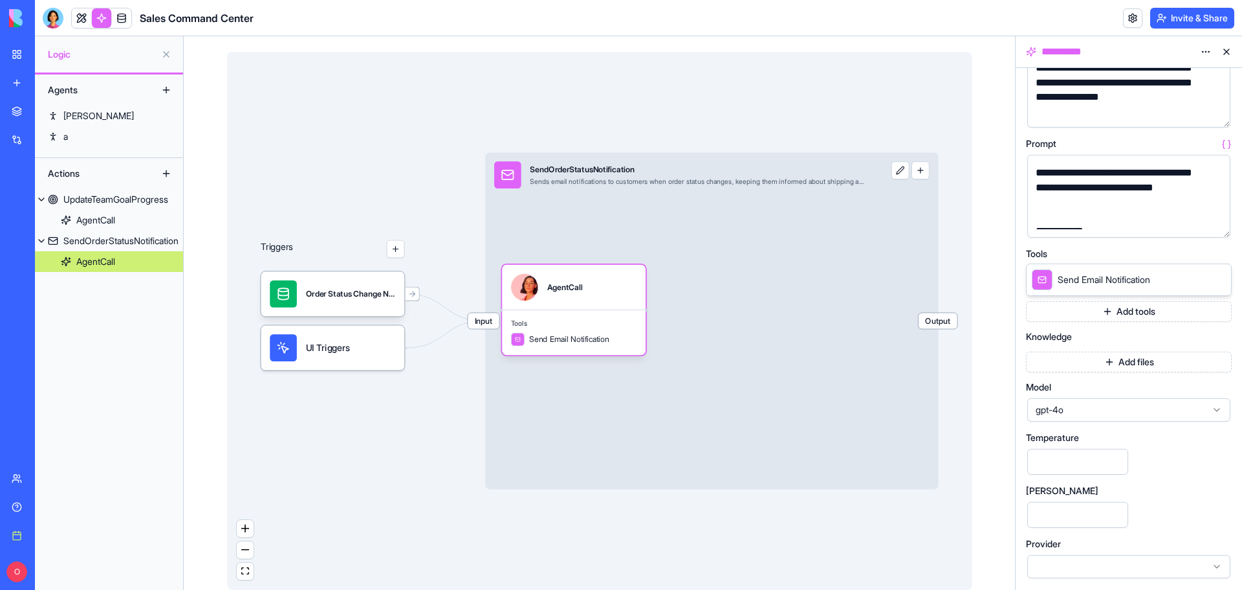
click at [1174, 560] on div at bounding box center [1129, 566] width 203 height 23
click at [1176, 443] on div "**********" at bounding box center [1129, 277] width 206 height 603
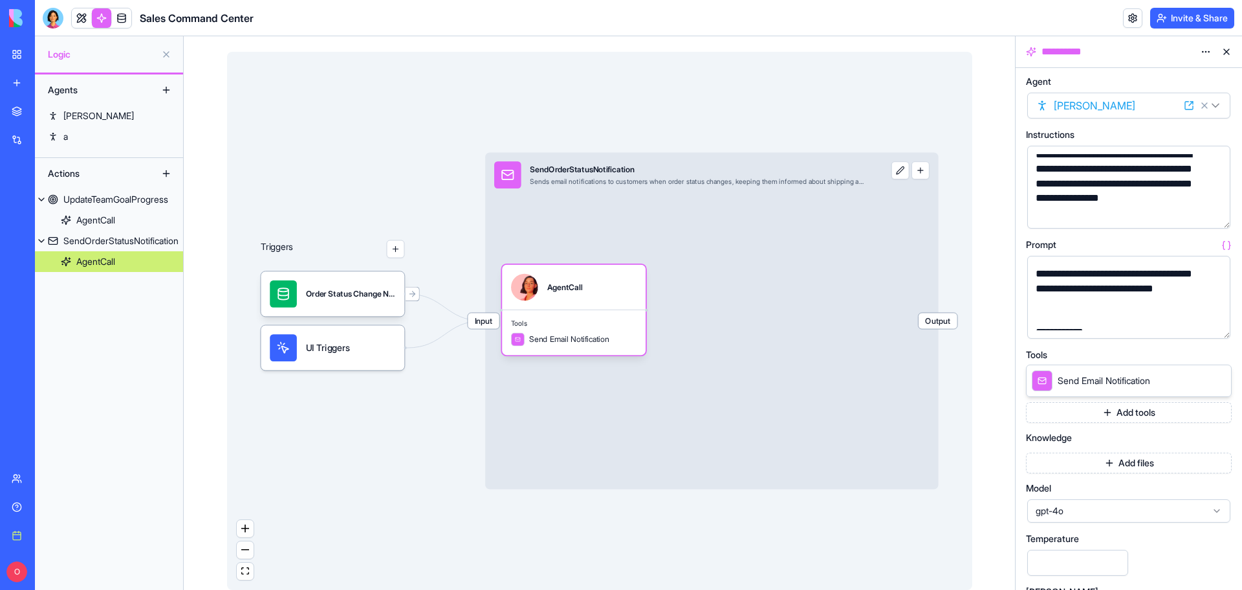
scroll to position [0, 0]
click at [1207, 51] on html "**********" at bounding box center [621, 295] width 1242 height 590
click at [1228, 51] on html "**********" at bounding box center [621, 295] width 1242 height 590
drag, startPoint x: 1129, startPoint y: 426, endPoint x: 1132, endPoint y: 417, distance: 9.9
click at [1129, 421] on div "**********" at bounding box center [1129, 379] width 206 height 603
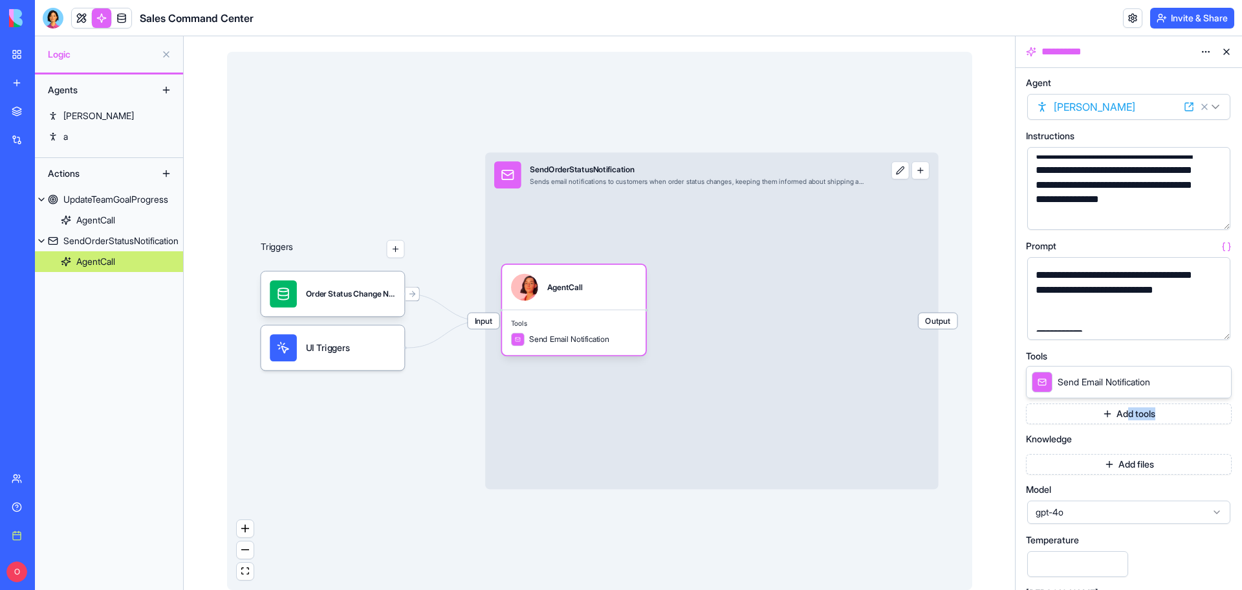
click at [1135, 415] on button "Add tools" at bounding box center [1129, 413] width 206 height 21
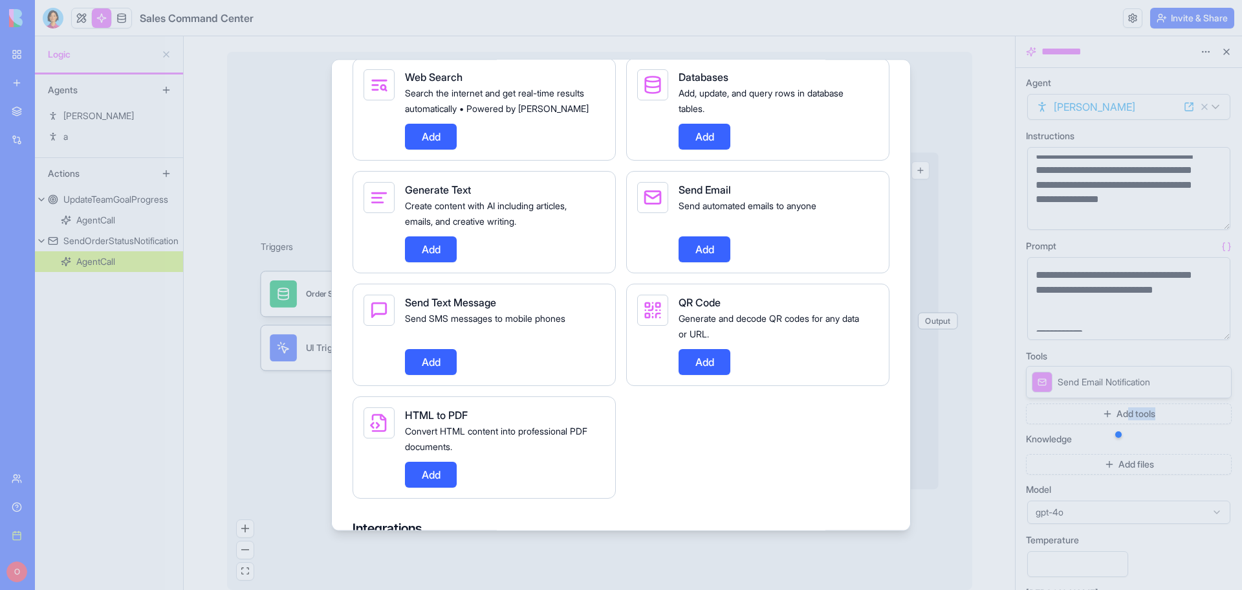
scroll to position [971, 0]
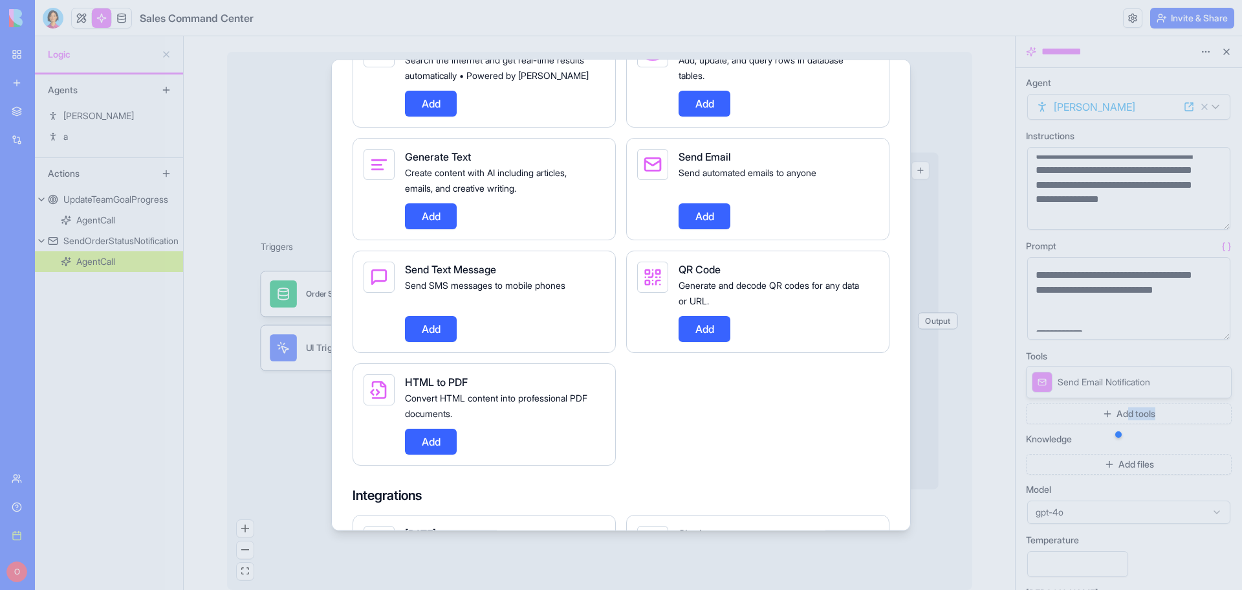
click at [443, 341] on button "Add" at bounding box center [431, 328] width 52 height 26
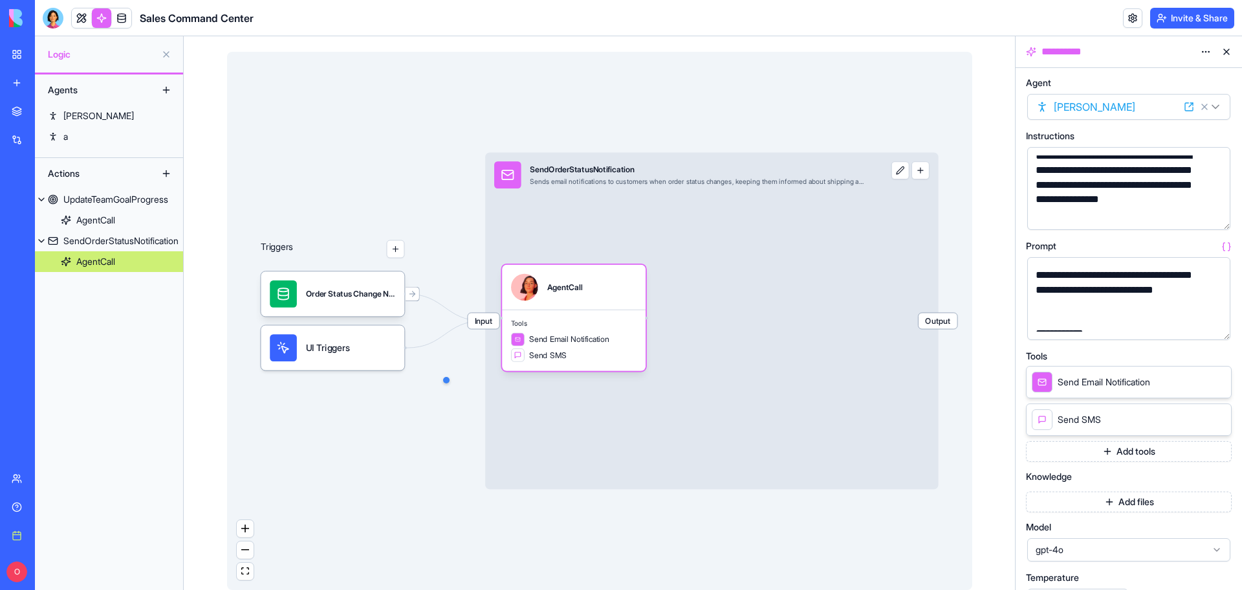
click at [1098, 421] on span "Send SMS" at bounding box center [1079, 419] width 43 height 13
click at [554, 360] on span "Send SMS" at bounding box center [548, 354] width 38 height 11
click at [564, 360] on span "Send SMS" at bounding box center [567, 354] width 38 height 11
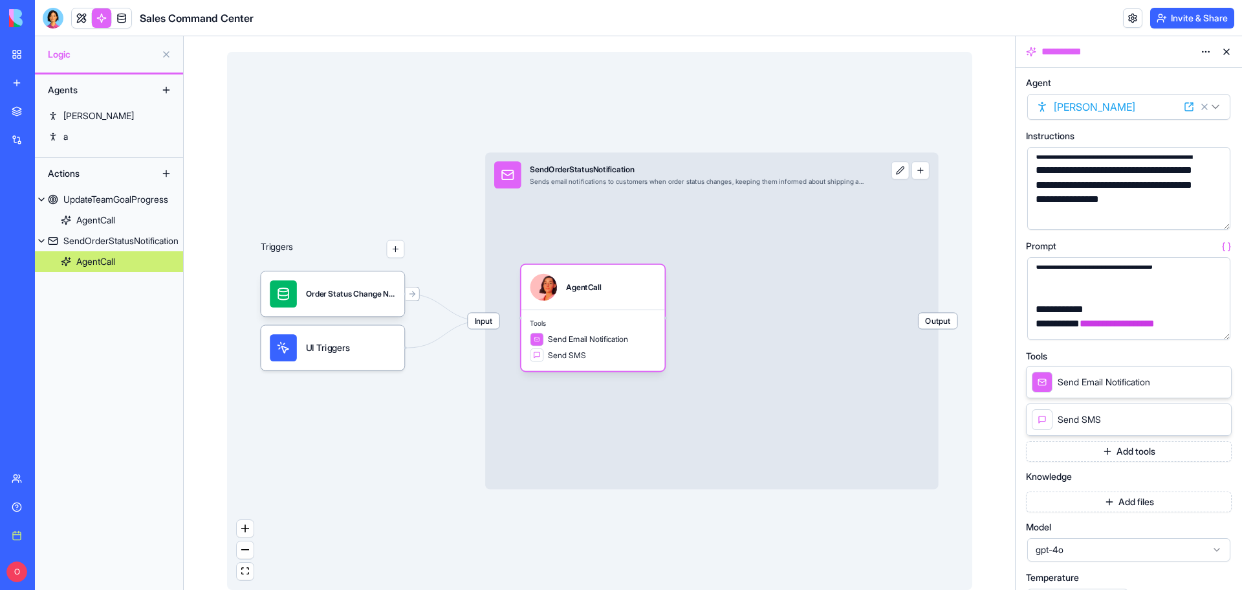
click at [1219, 419] on icon at bounding box center [1218, 419] width 10 height 10
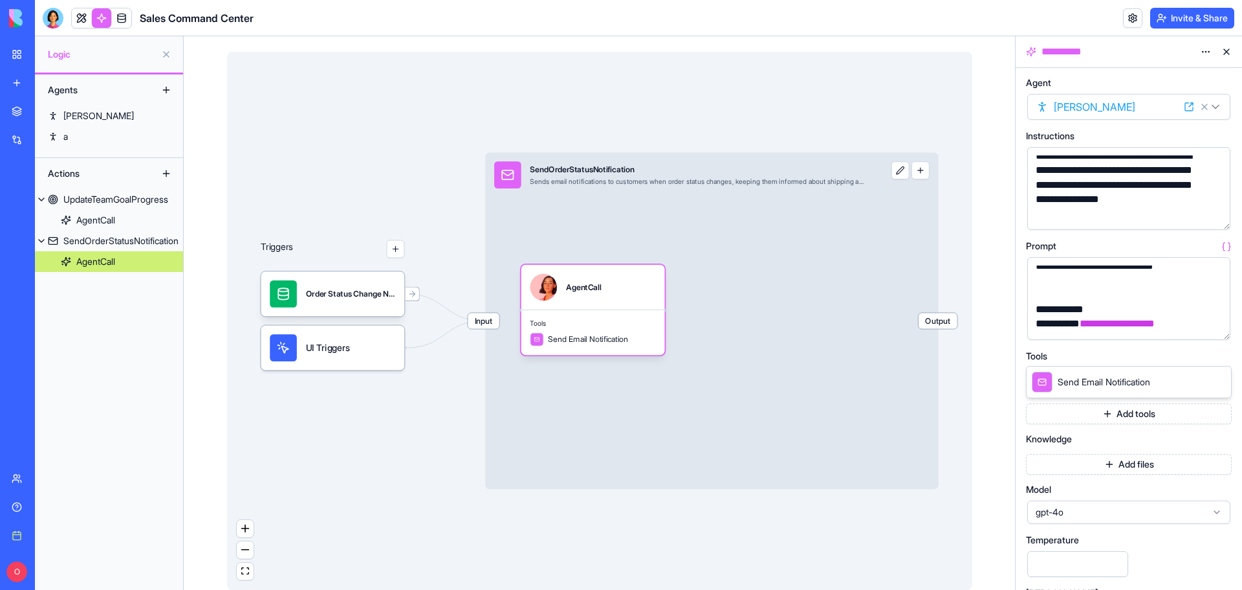
click at [169, 169] on button at bounding box center [166, 173] width 21 height 21
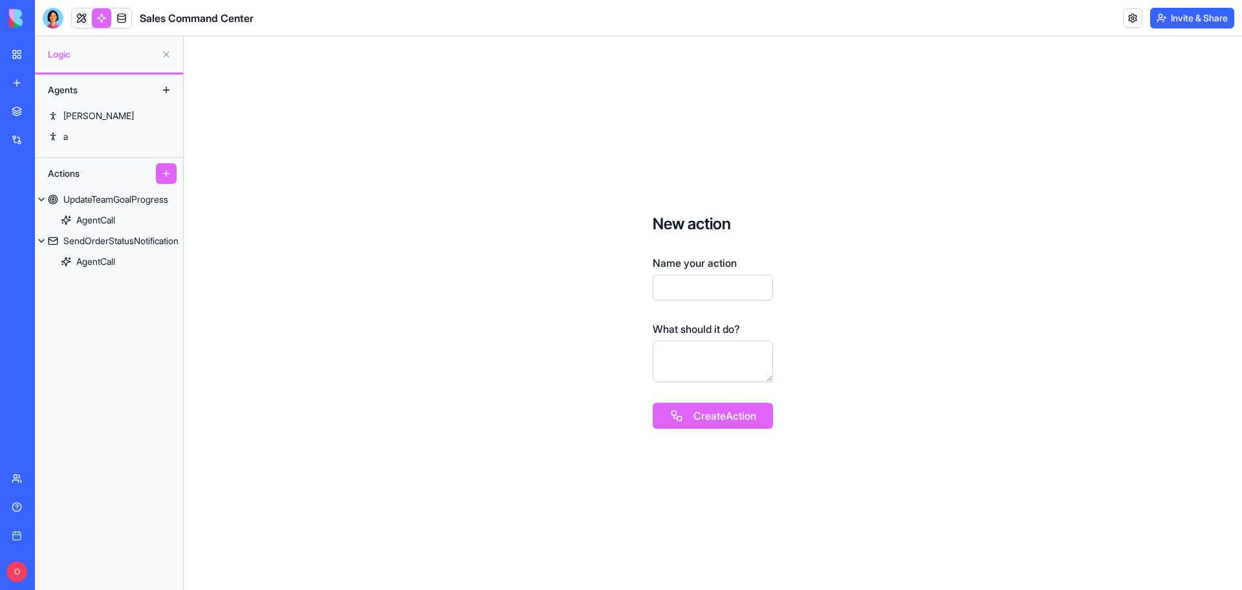
click at [126, 19] on link at bounding box center [121, 17] width 19 height 19
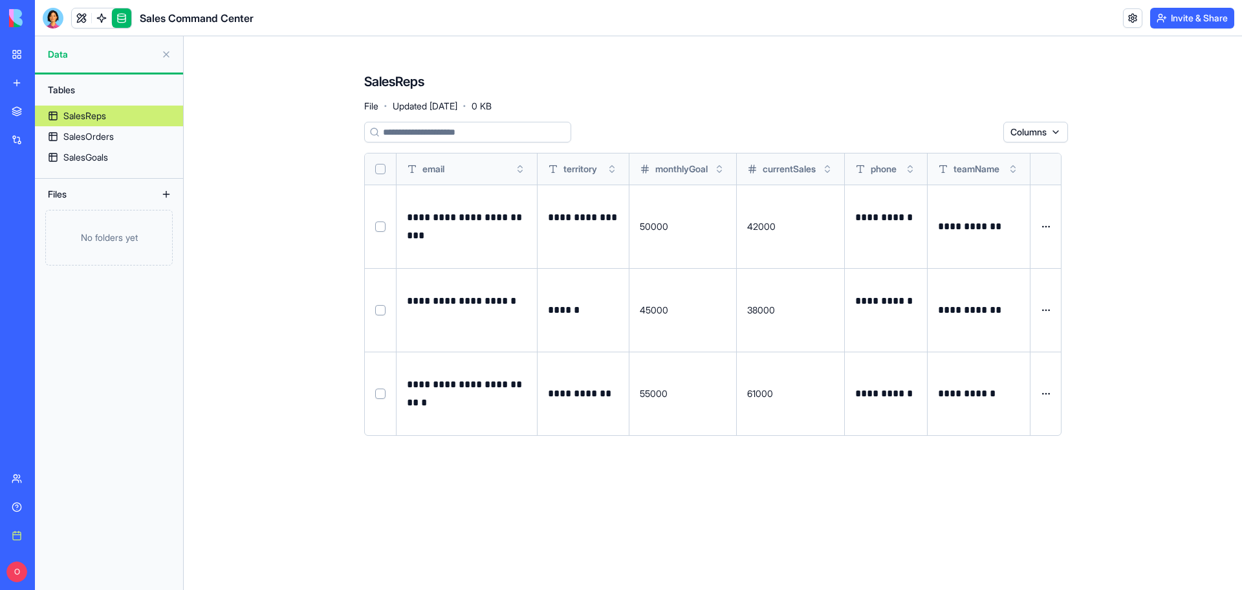
click at [582, 313] on p "******" at bounding box center [583, 310] width 70 height 18
click at [0, 0] on button at bounding box center [0, 0] width 0 height 0
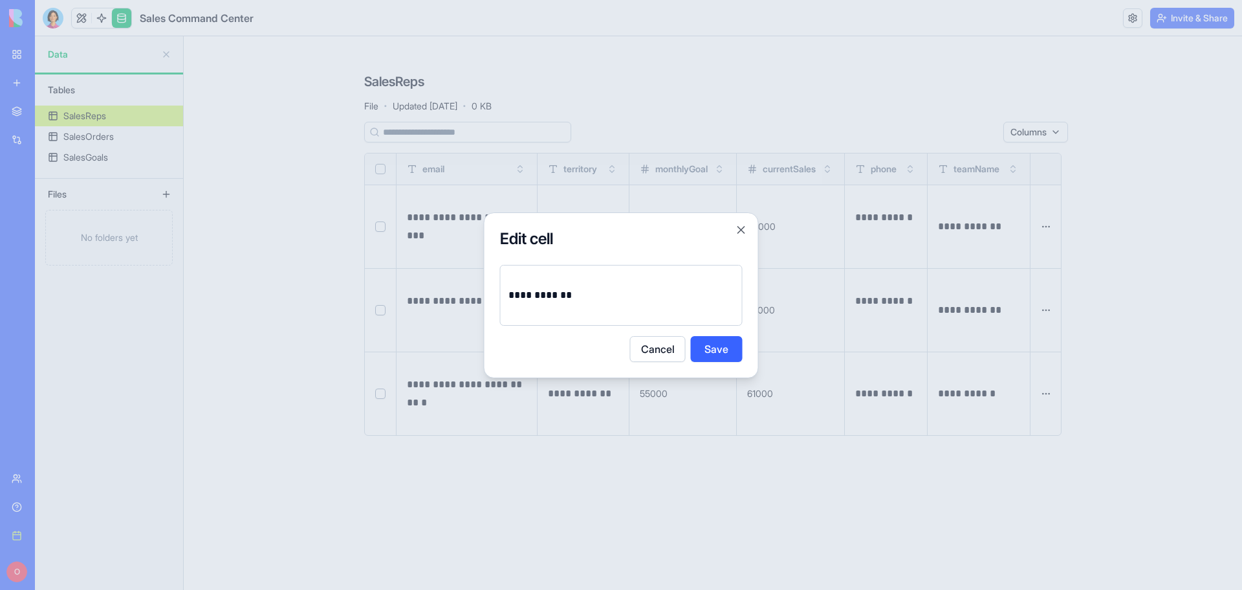
click at [672, 351] on button "Cancel" at bounding box center [658, 349] width 56 height 26
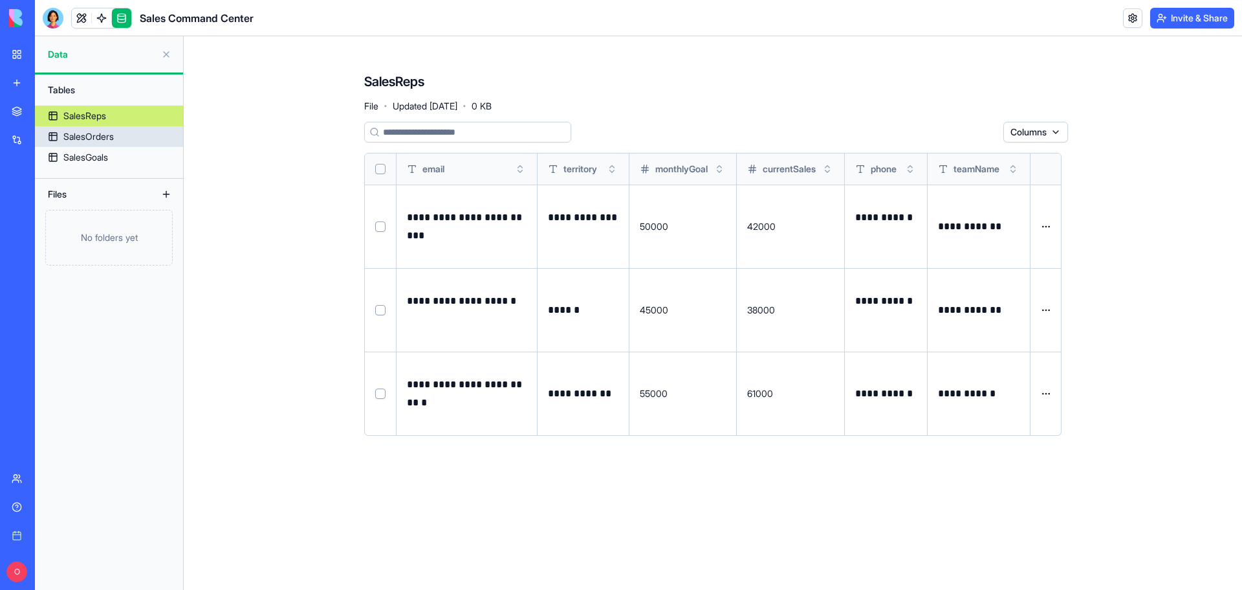
click at [106, 144] on link "SalesOrders" at bounding box center [109, 136] width 148 height 21
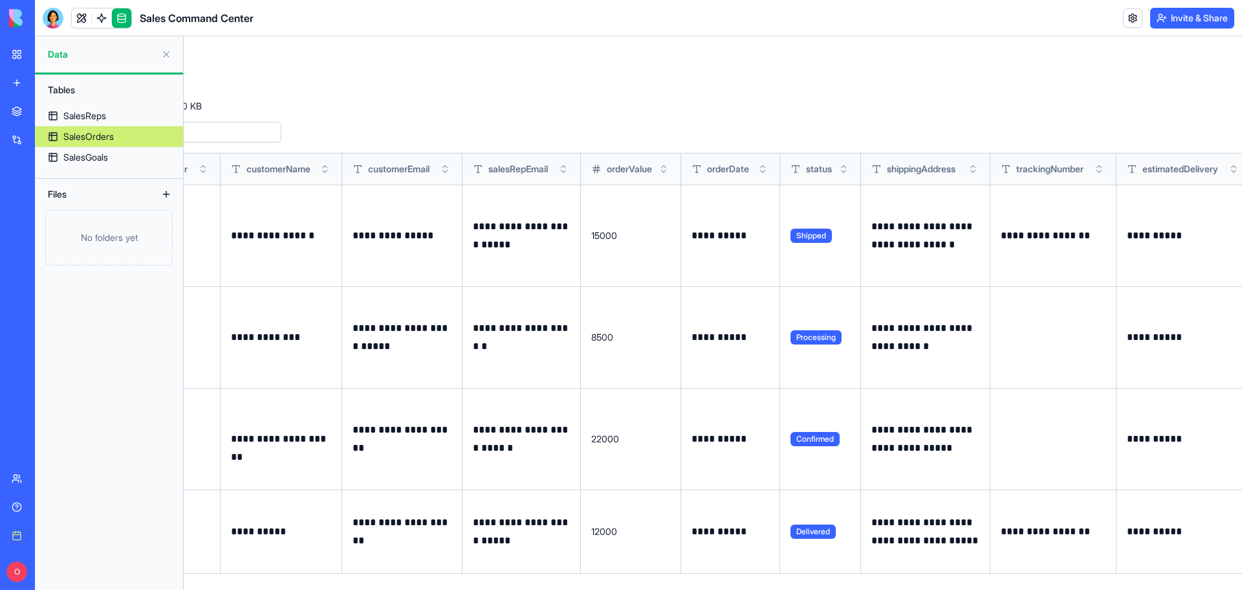
click at [168, 54] on button at bounding box center [166, 54] width 21 height 21
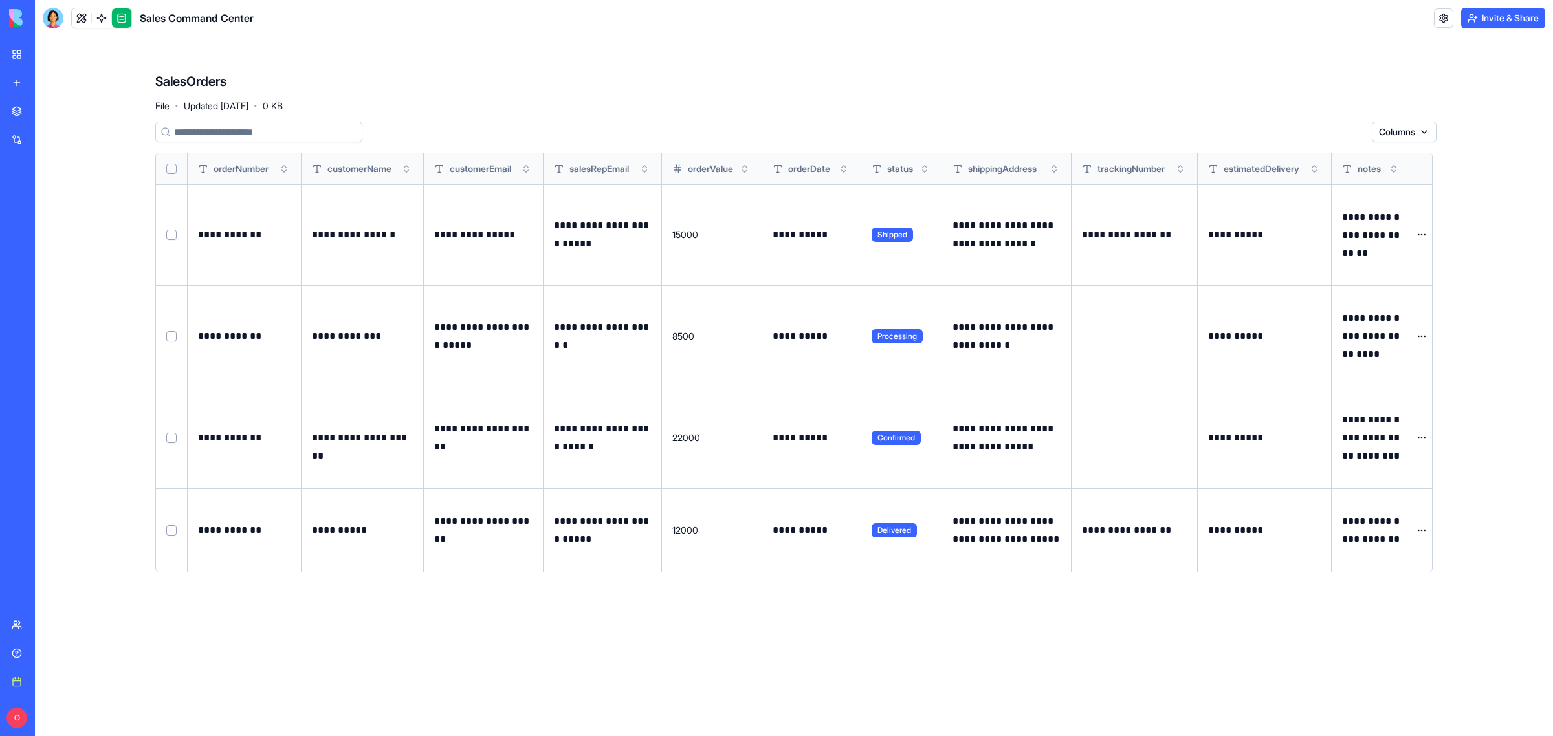
click at [1242, 340] on html "**********" at bounding box center [776, 368] width 1553 height 736
click at [892, 354] on html "**********" at bounding box center [776, 368] width 1553 height 736
click at [175, 342] on td at bounding box center [172, 337] width 32 height 102
click at [166, 338] on button "Select row" at bounding box center [171, 336] width 10 height 10
click at [245, 332] on p "**********" at bounding box center [244, 336] width 93 height 18
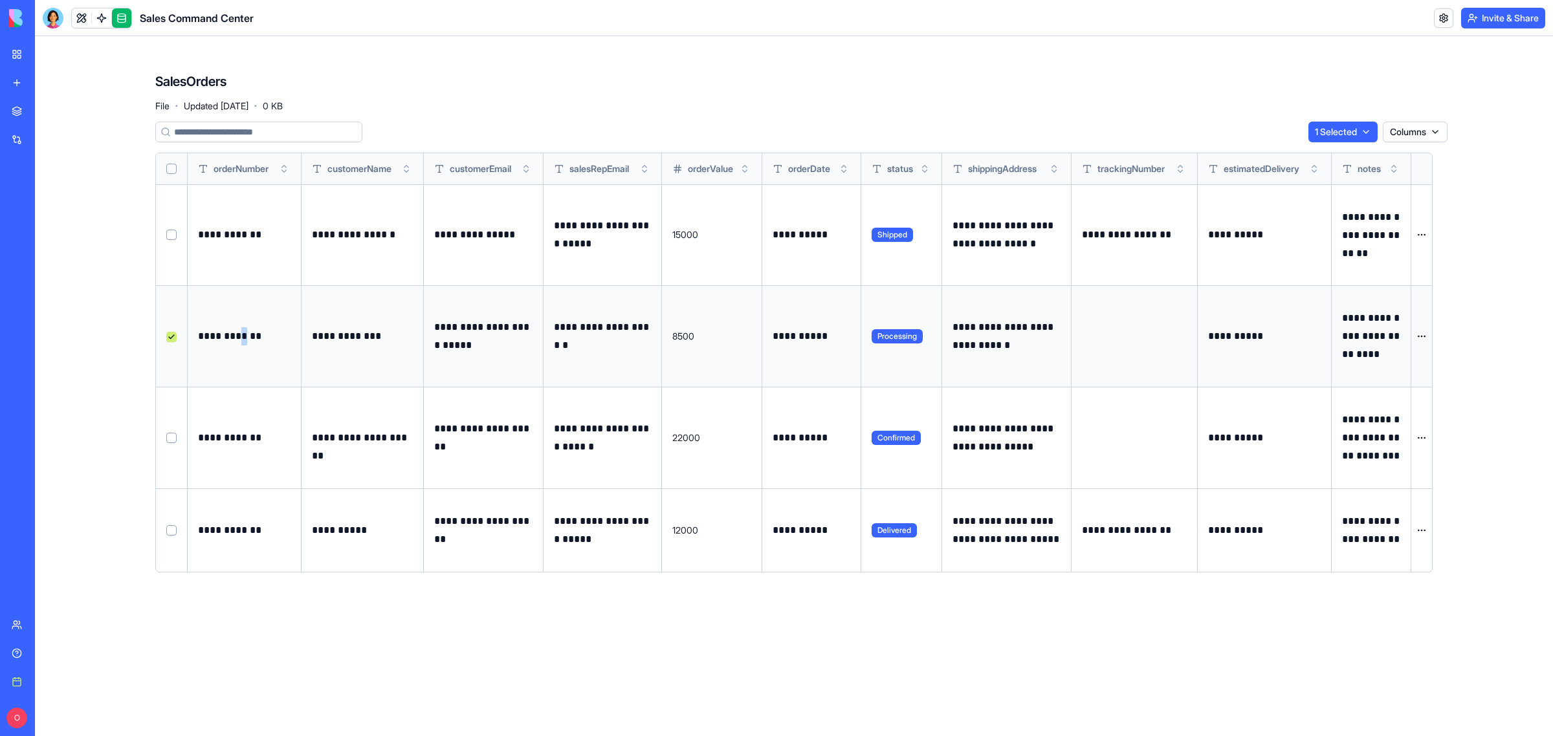
click at [245, 332] on p "**********" at bounding box center [244, 336] width 93 height 18
click at [0, 0] on button at bounding box center [0, 0] width 0 height 0
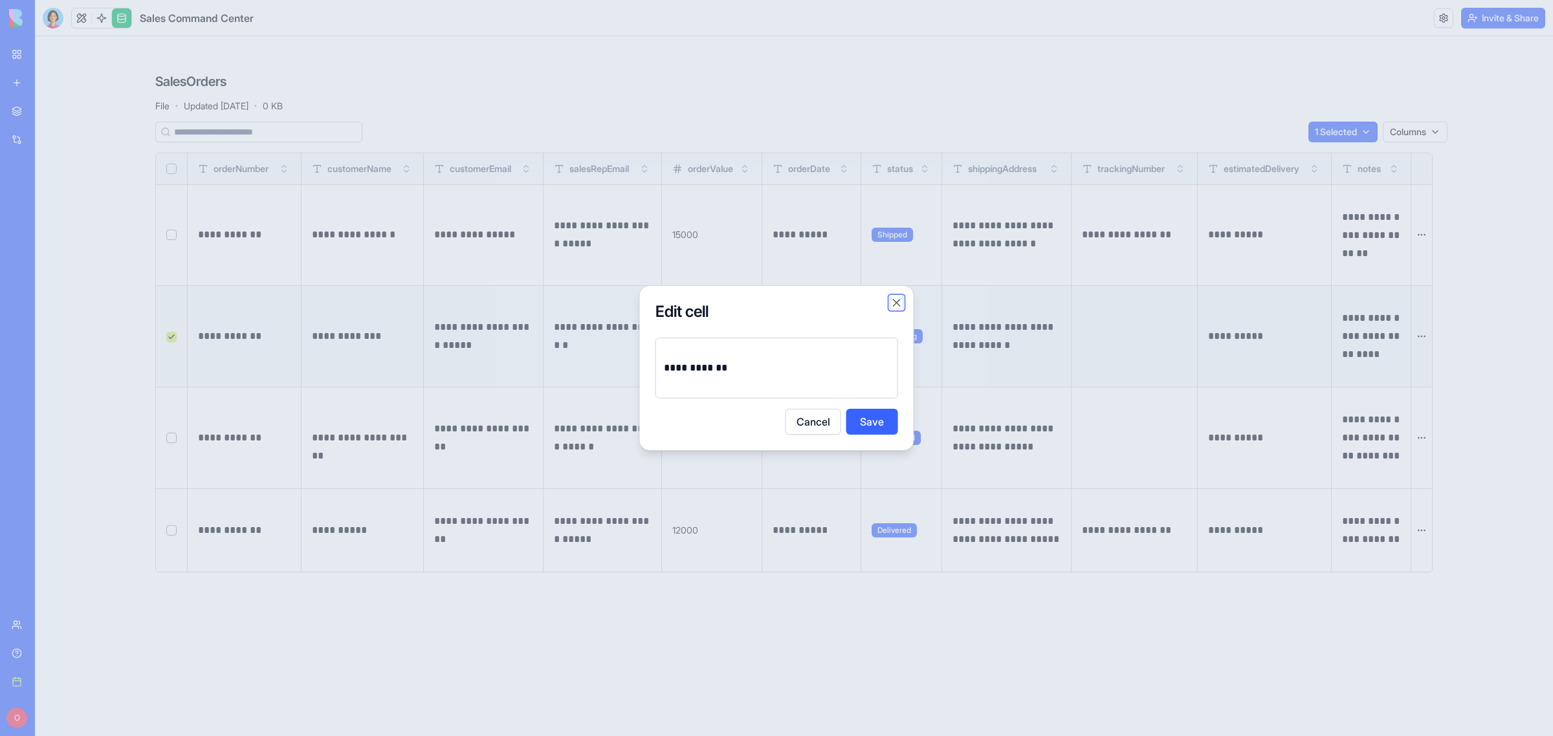
click at [900, 298] on button "Close" at bounding box center [896, 302] width 13 height 13
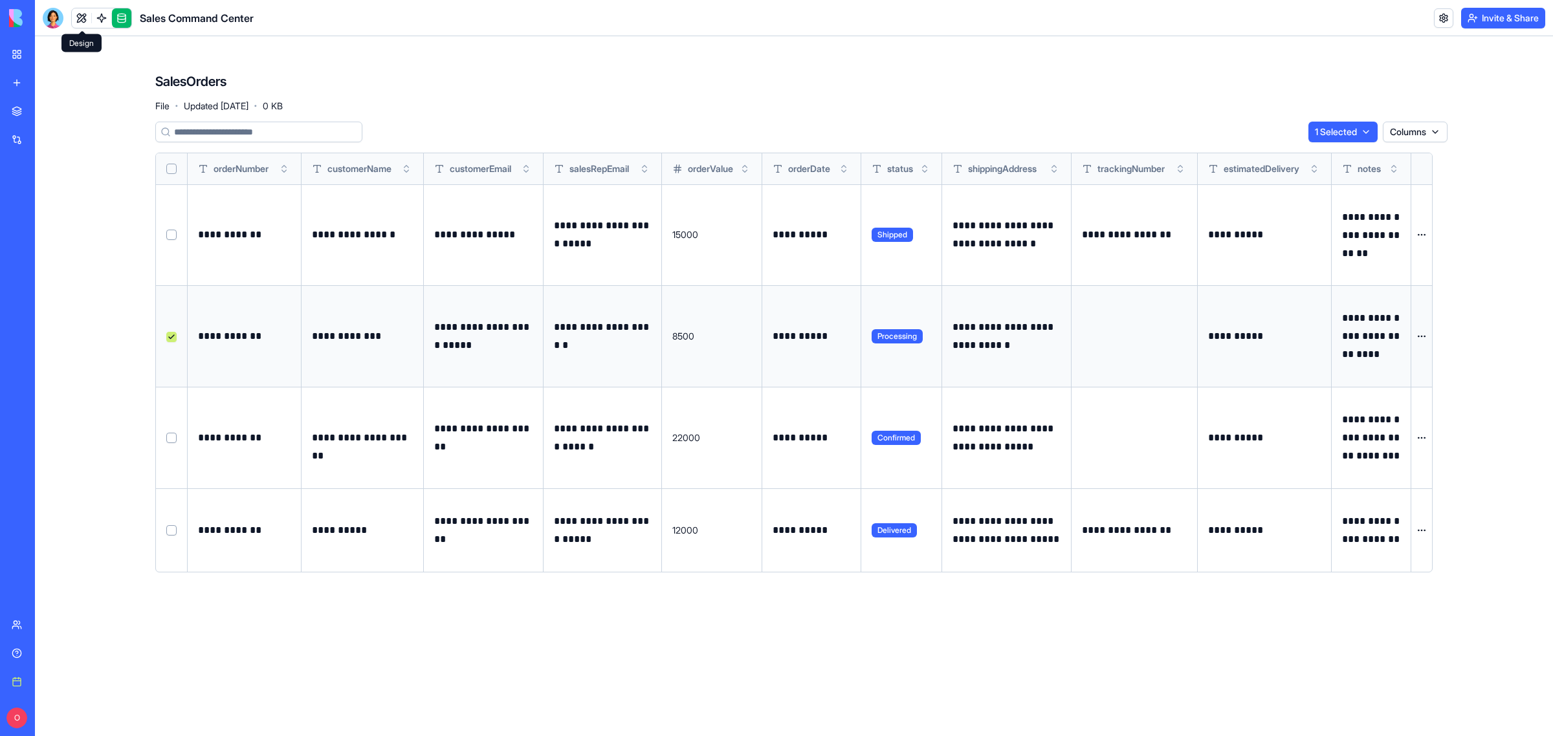
click at [86, 15] on link at bounding box center [81, 17] width 19 height 19
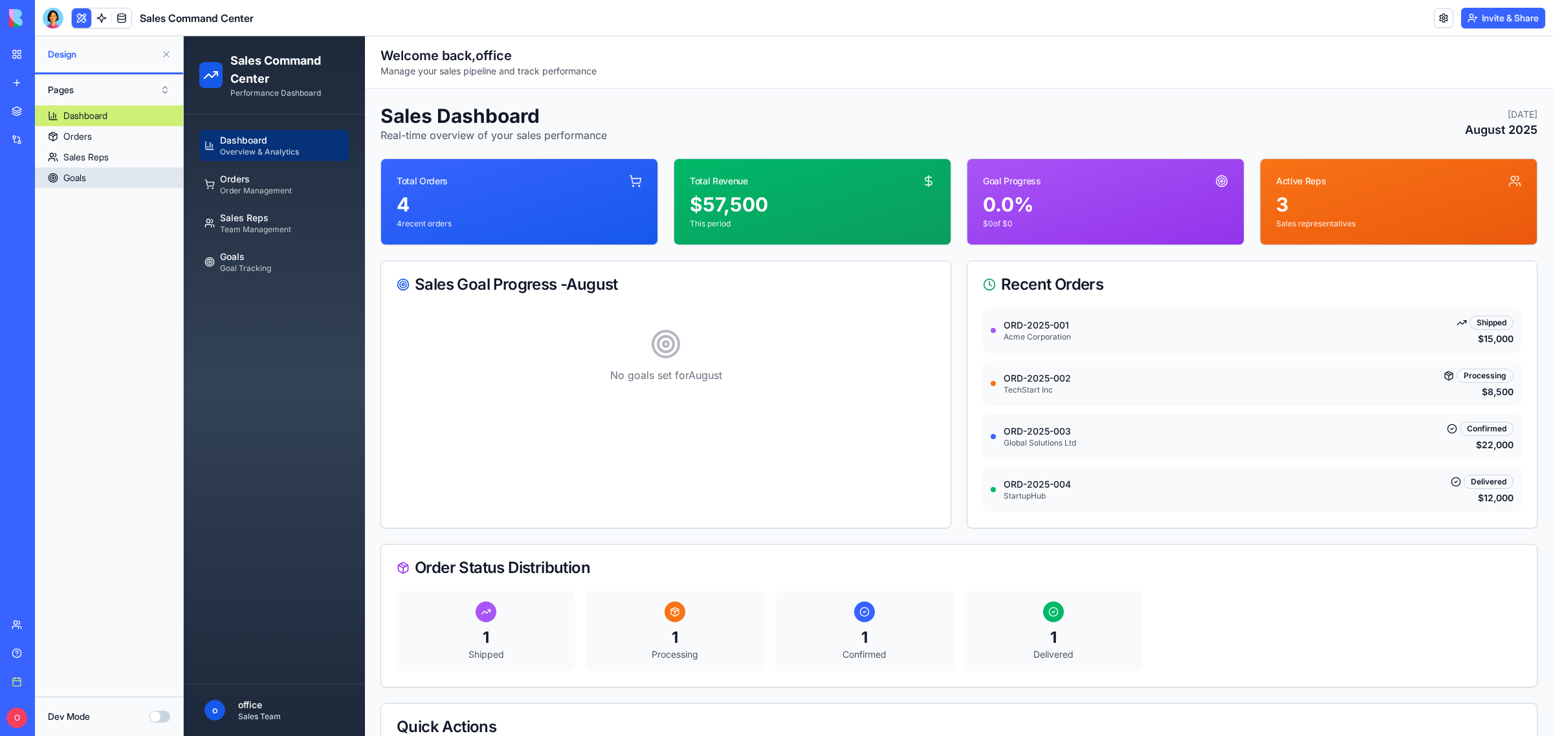
click at [78, 177] on div "Goals" at bounding box center [74, 177] width 23 height 13
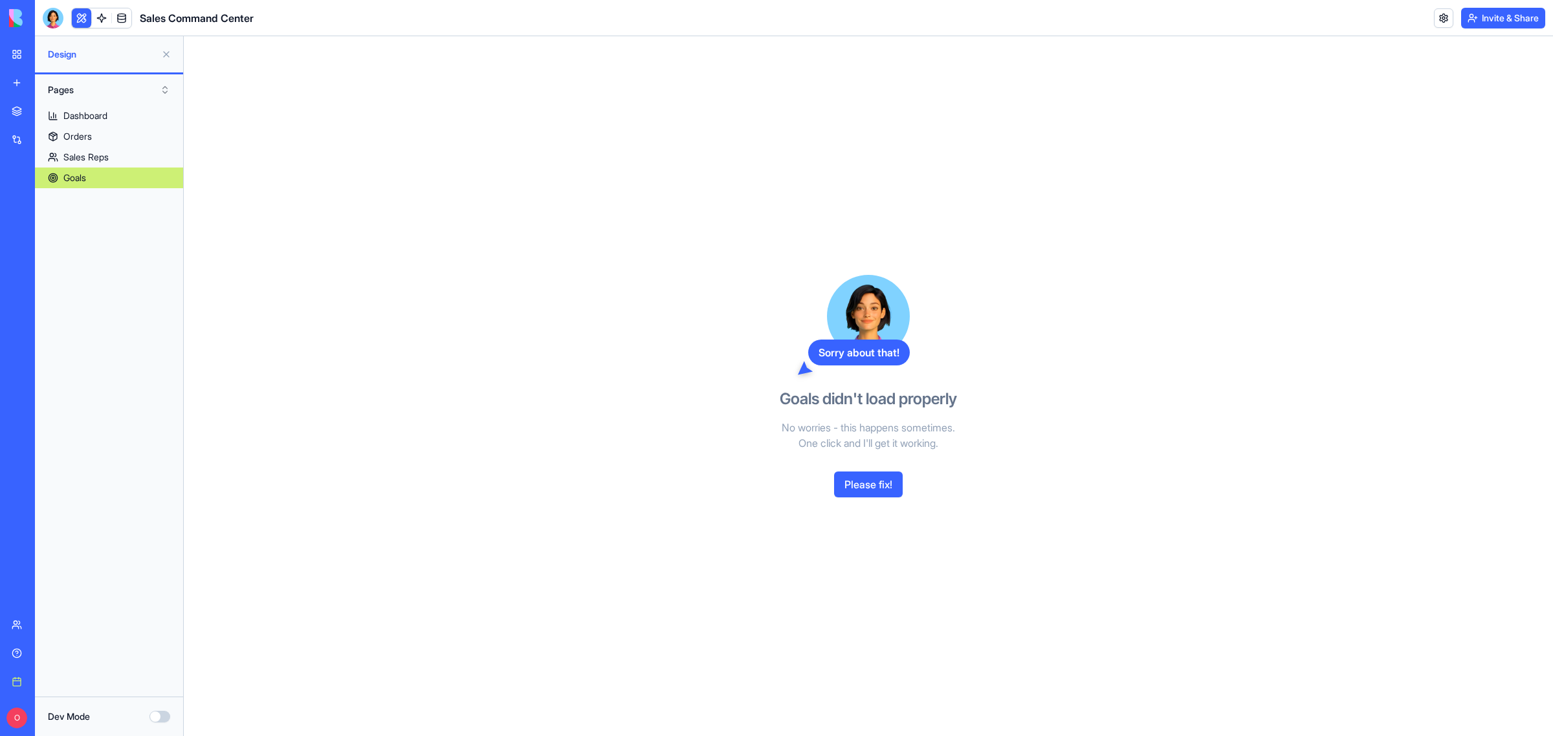
click at [883, 484] on button "Please fix!" at bounding box center [868, 485] width 69 height 26
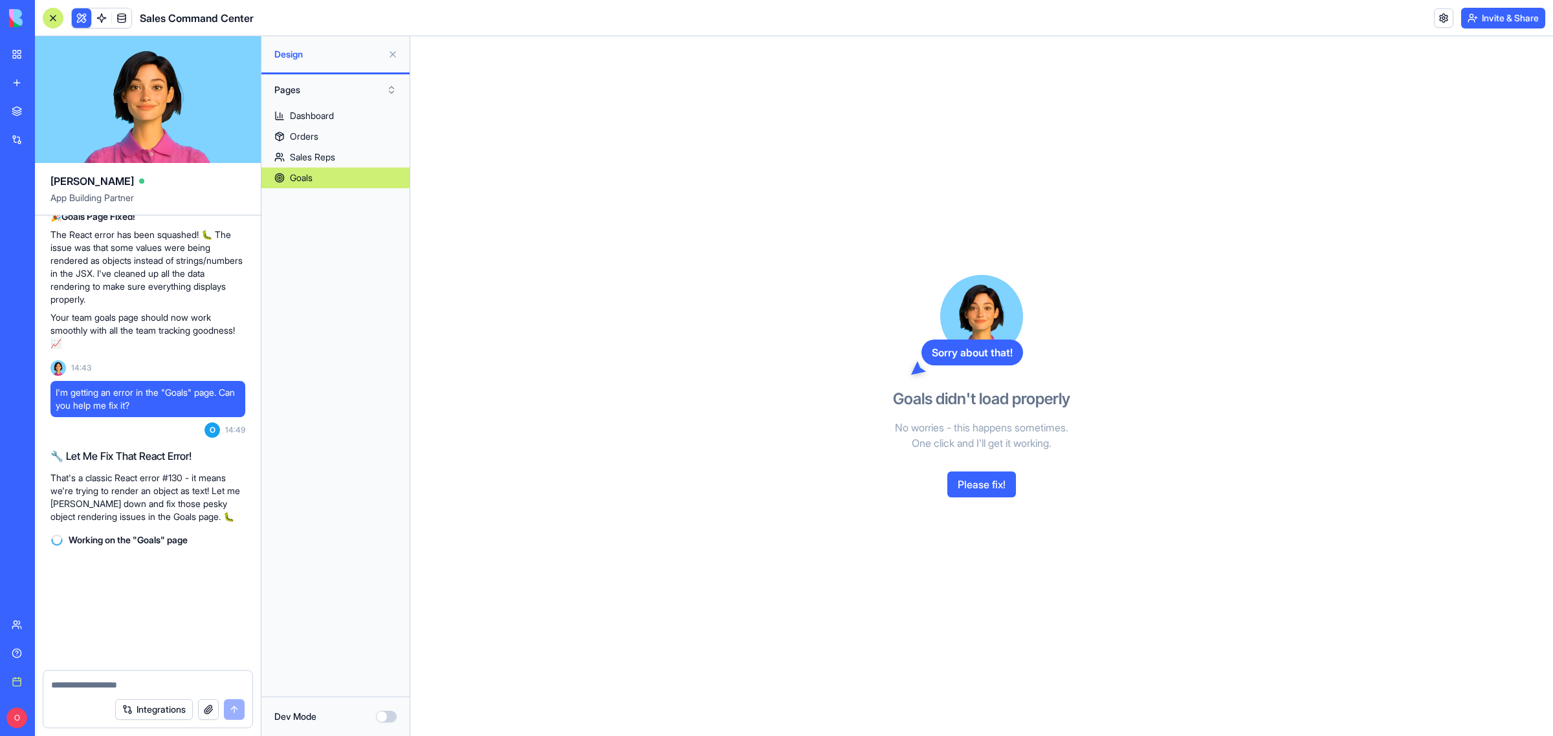
scroll to position [1943, 0]
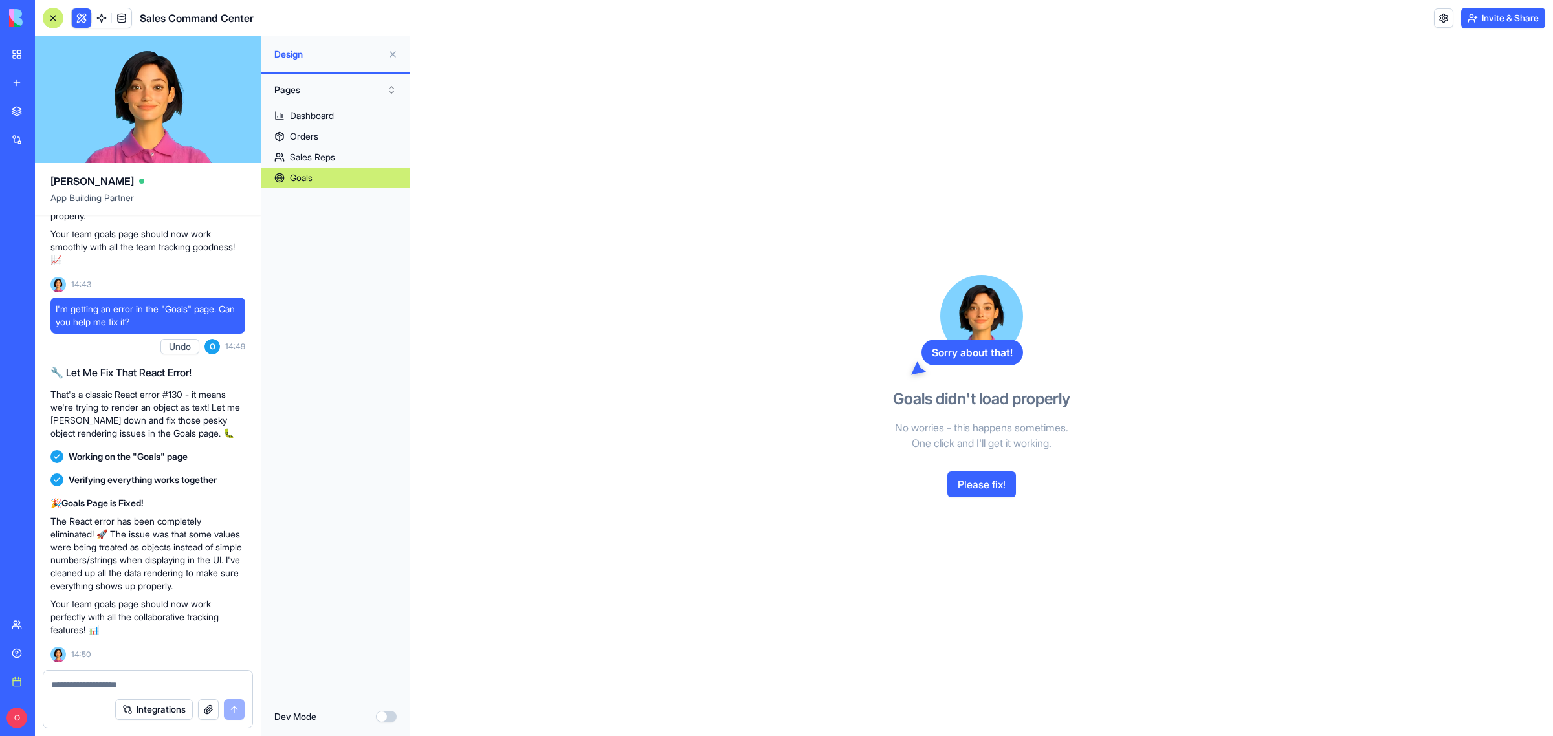
click at [307, 178] on div "Goals" at bounding box center [301, 177] width 23 height 13
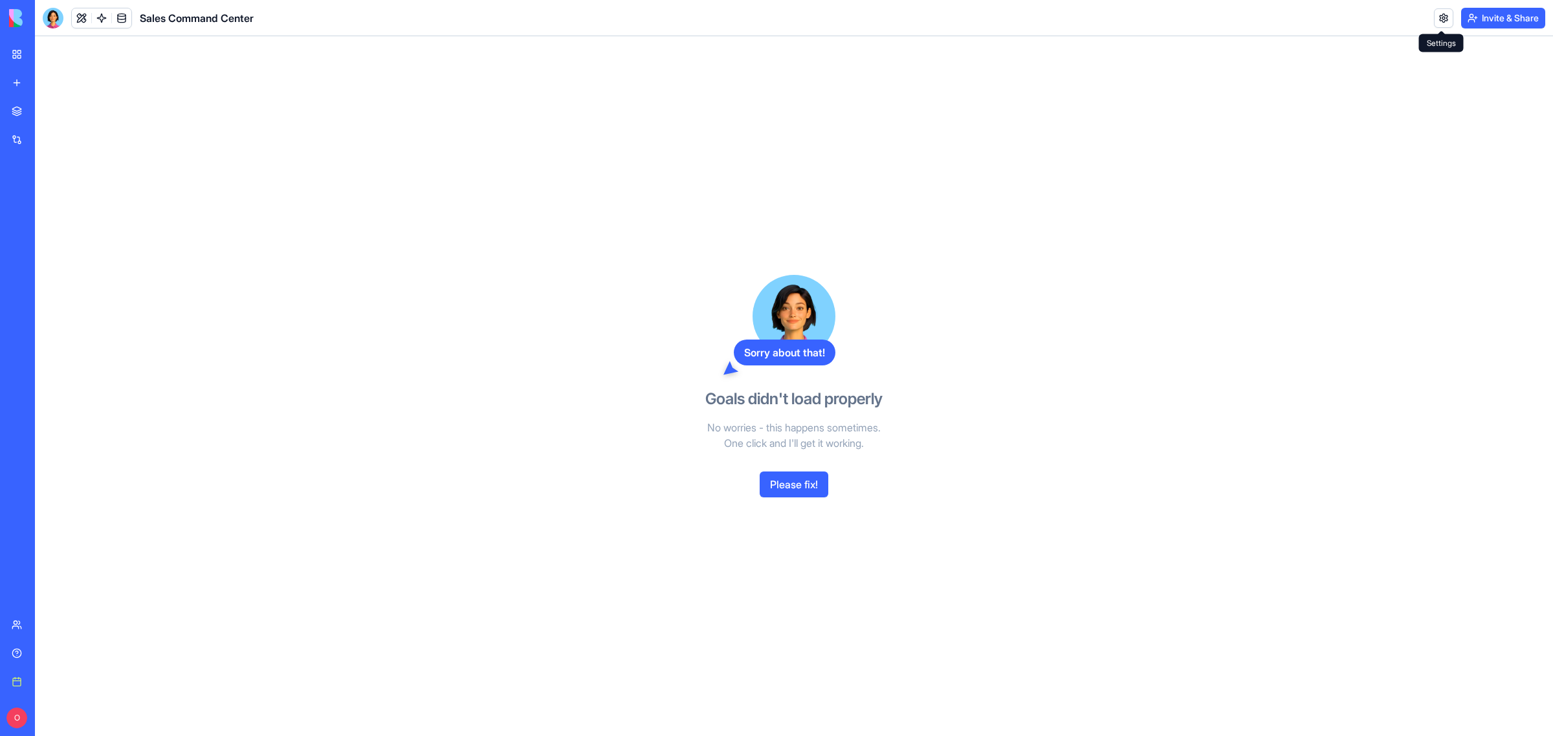
click at [1441, 19] on link at bounding box center [1443, 17] width 19 height 19
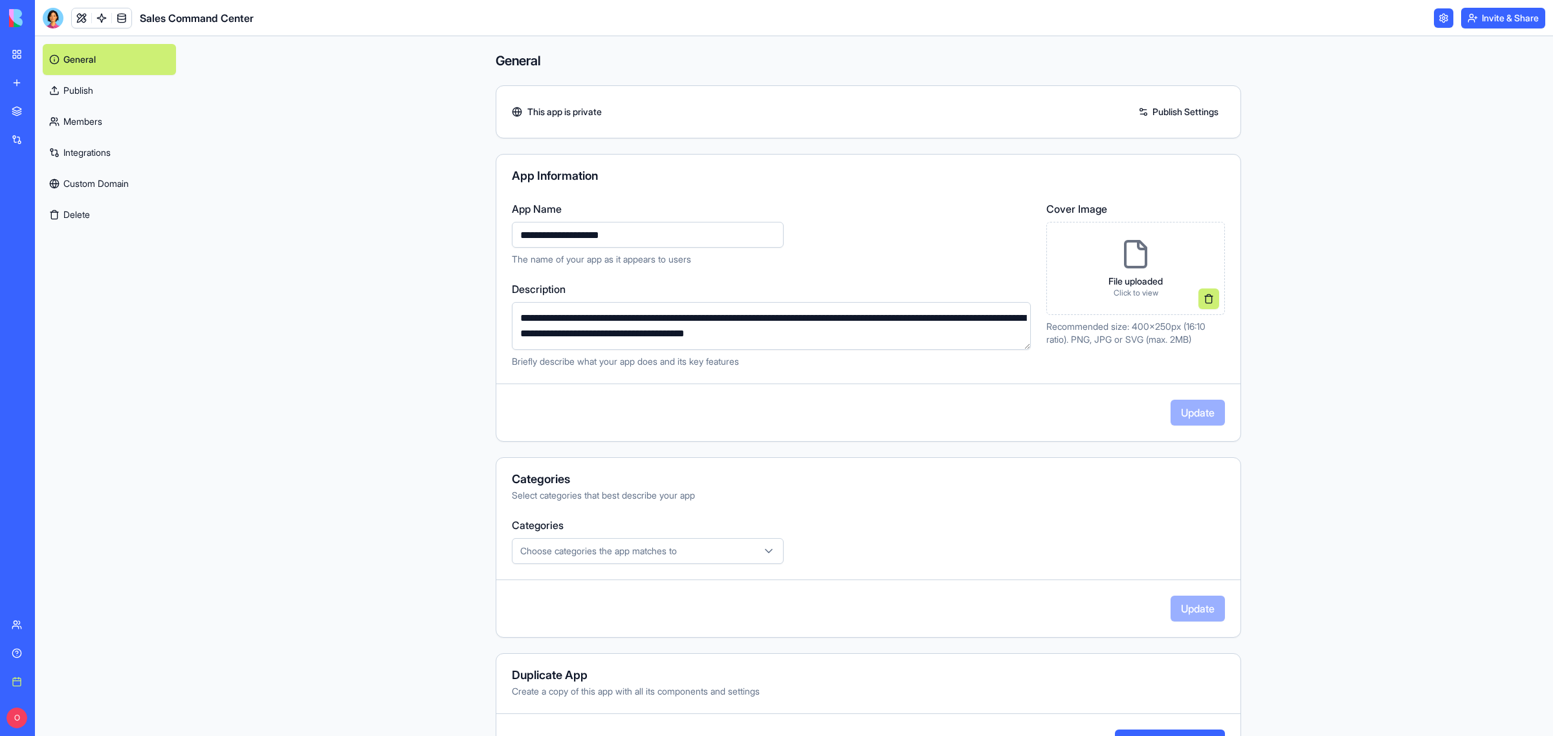
scroll to position [36, 0]
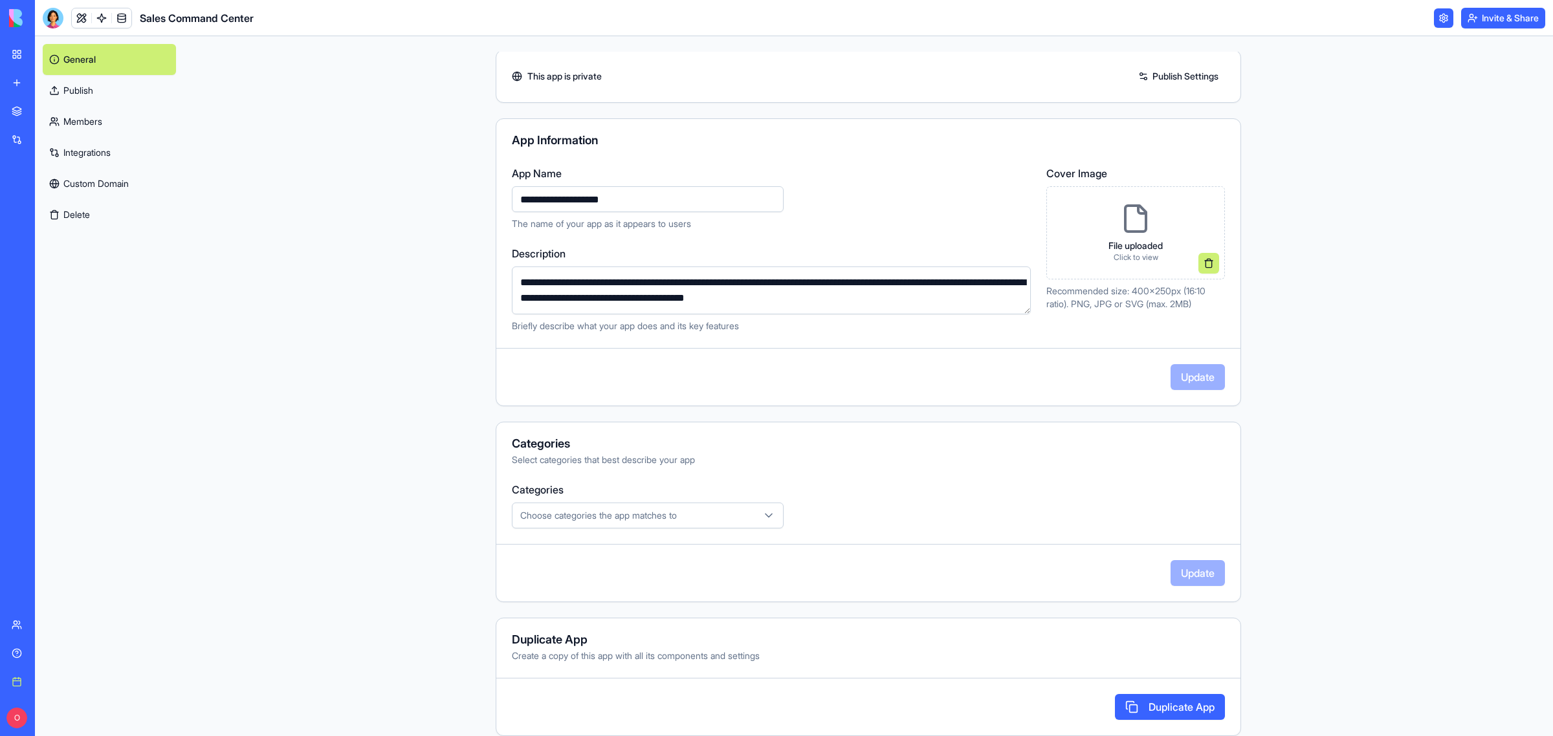
click at [112, 183] on link "Custom Domain" at bounding box center [109, 183] width 133 height 31
